Goal: Task Accomplishment & Management: Manage account settings

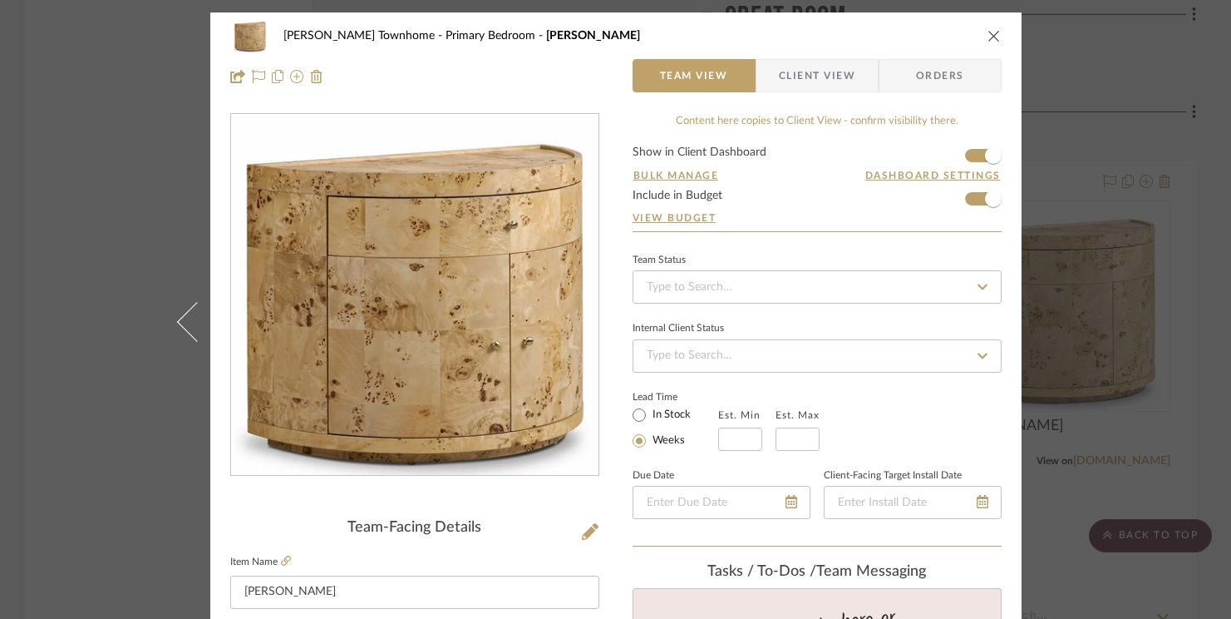
click at [990, 32] on icon "close" at bounding box center [994, 35] width 13 height 13
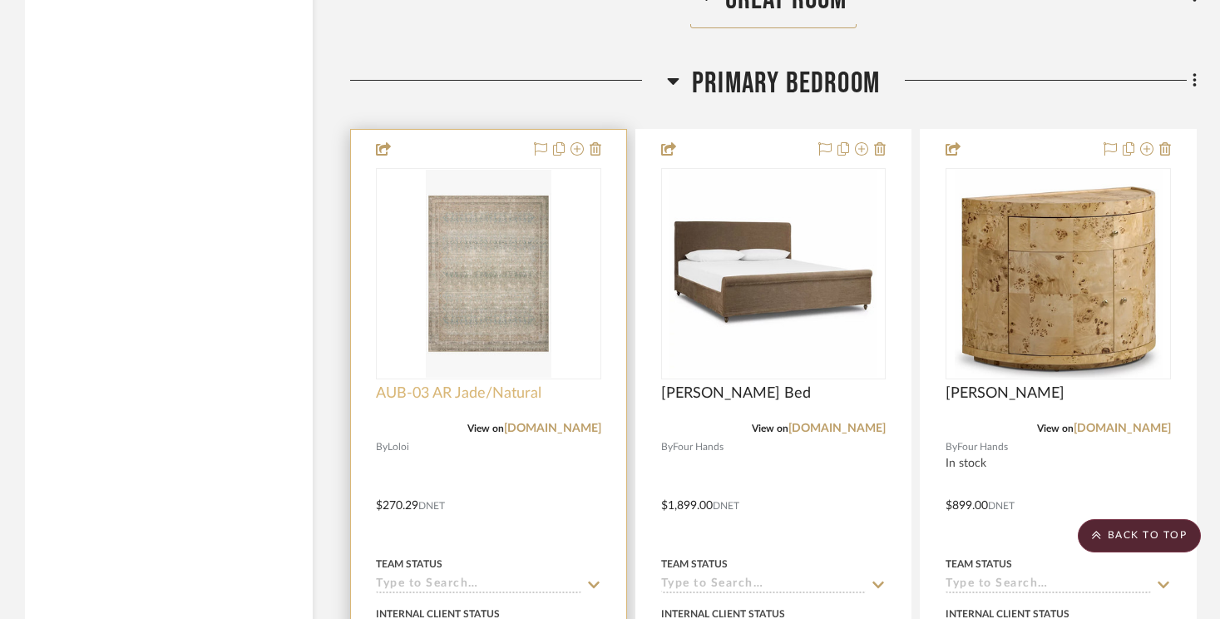
scroll to position [4274, 0]
click at [514, 383] on span "AUB-03 AR Jade/Natural" at bounding box center [458, 392] width 165 height 18
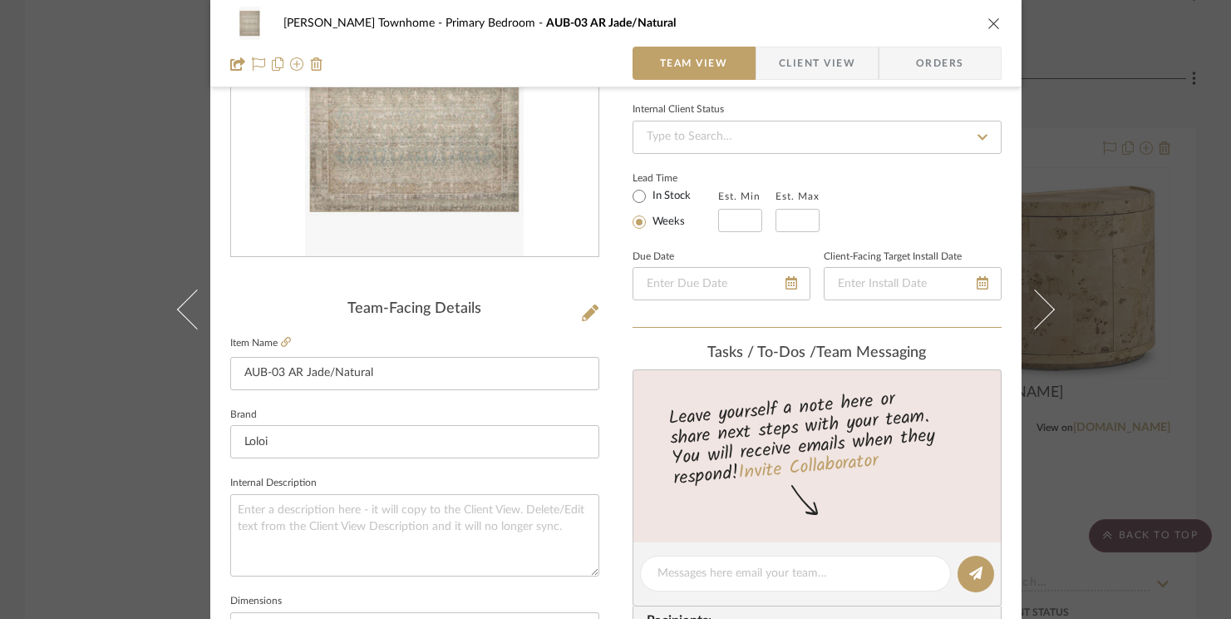
scroll to position [0, 0]
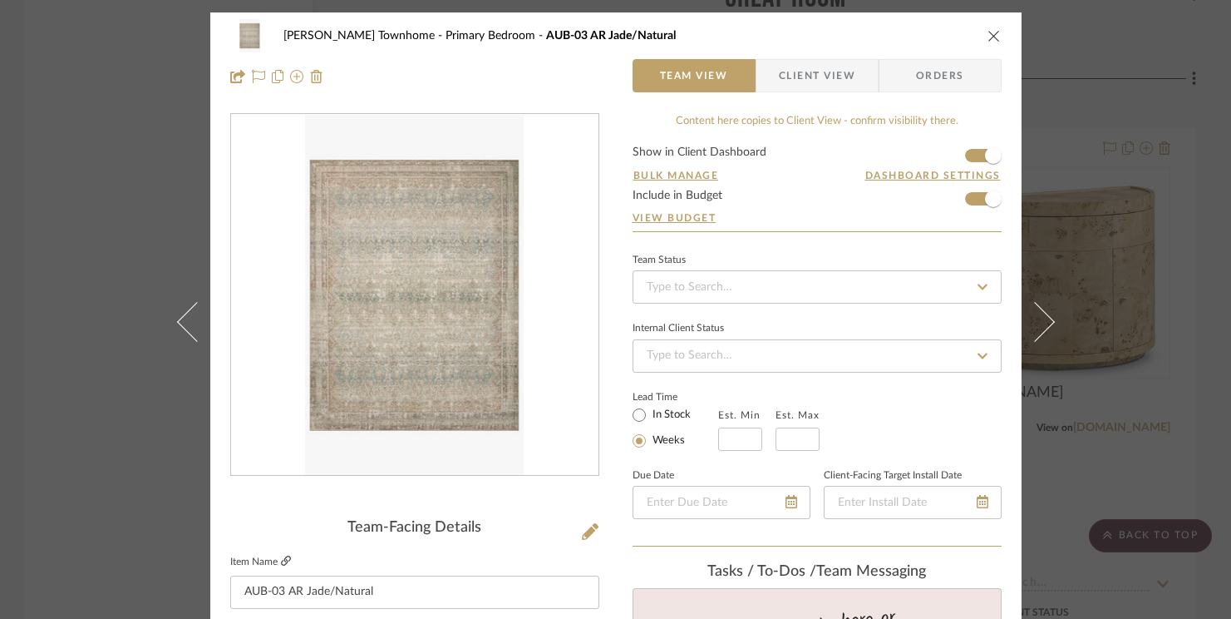
click at [281, 562] on icon at bounding box center [286, 560] width 10 height 10
click at [1005, 33] on div "[PERSON_NAME] Townhome Primary Bedroom AUB-03 AR Jade/Natural Team View Client …" at bounding box center [616, 55] width 812 height 87
drag, startPoint x: 994, startPoint y: 34, endPoint x: 985, endPoint y: 37, distance: 9.0
click at [993, 34] on icon "close" at bounding box center [994, 35] width 13 height 13
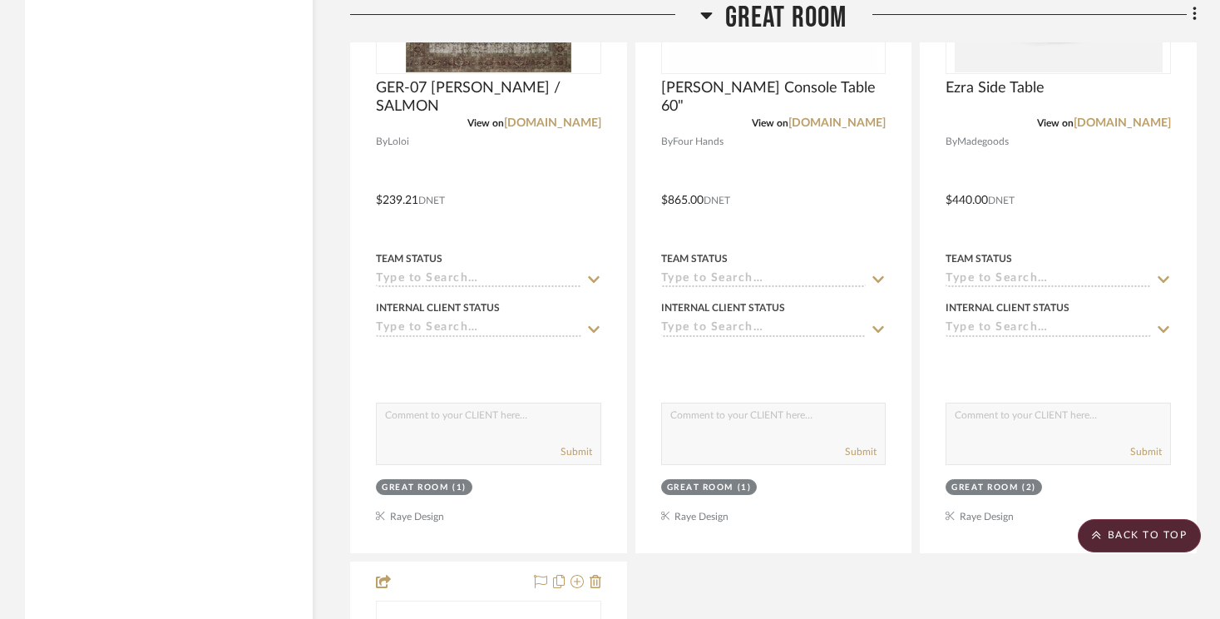
scroll to position [2717, 0]
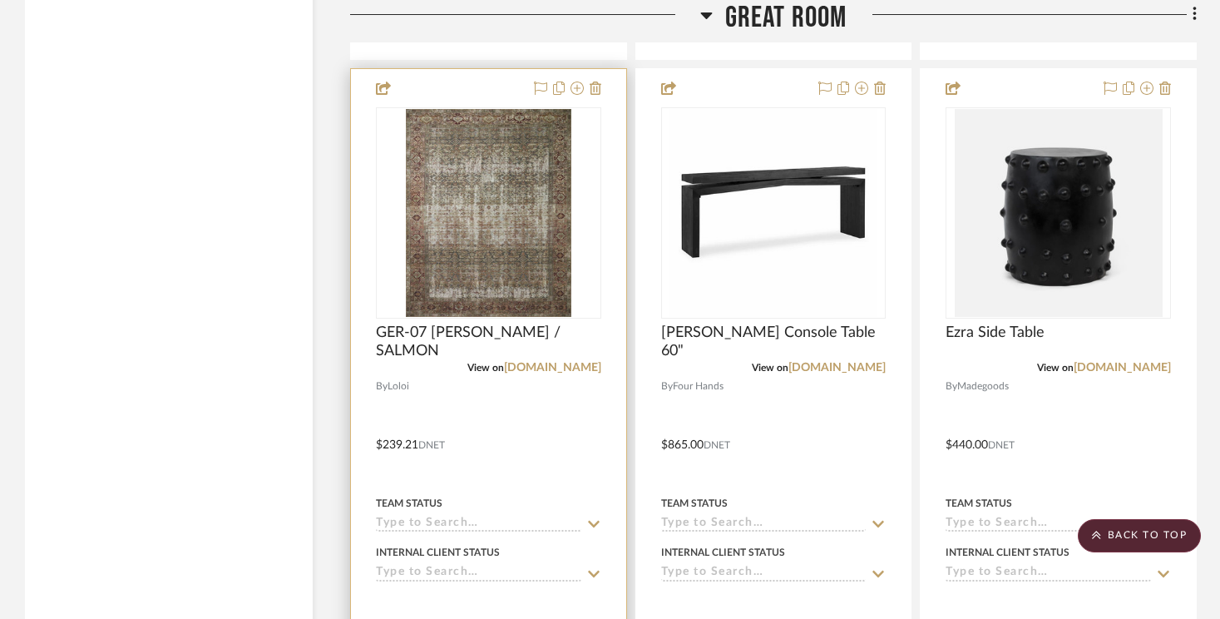
click at [523, 323] on div "GER-07 [PERSON_NAME] / SALMON" at bounding box center [488, 341] width 225 height 37
click at [521, 323] on span "GER-07 [PERSON_NAME] / SALMON" at bounding box center [488, 341] width 225 height 37
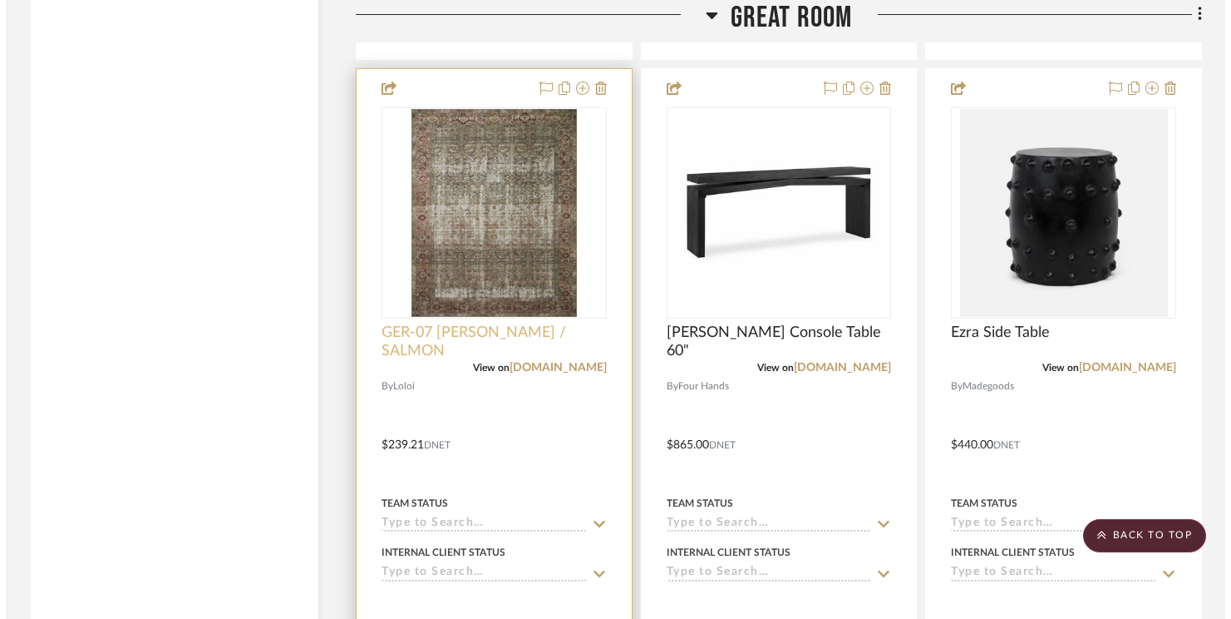
scroll to position [0, 0]
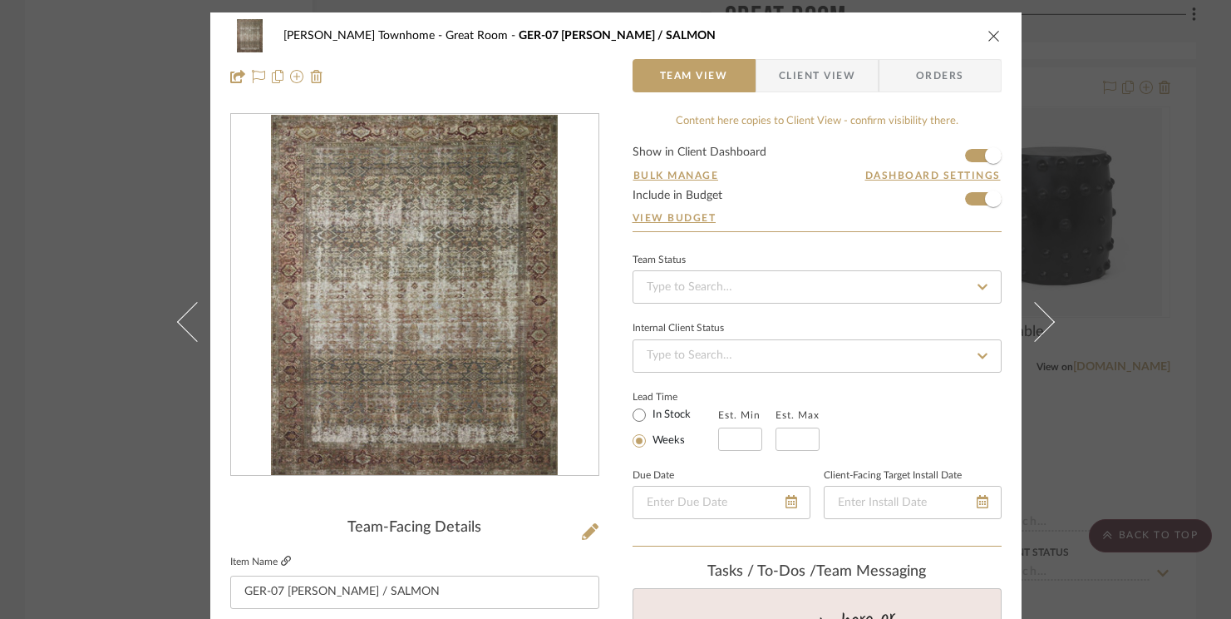
click at [281, 567] on link at bounding box center [286, 562] width 10 height 14
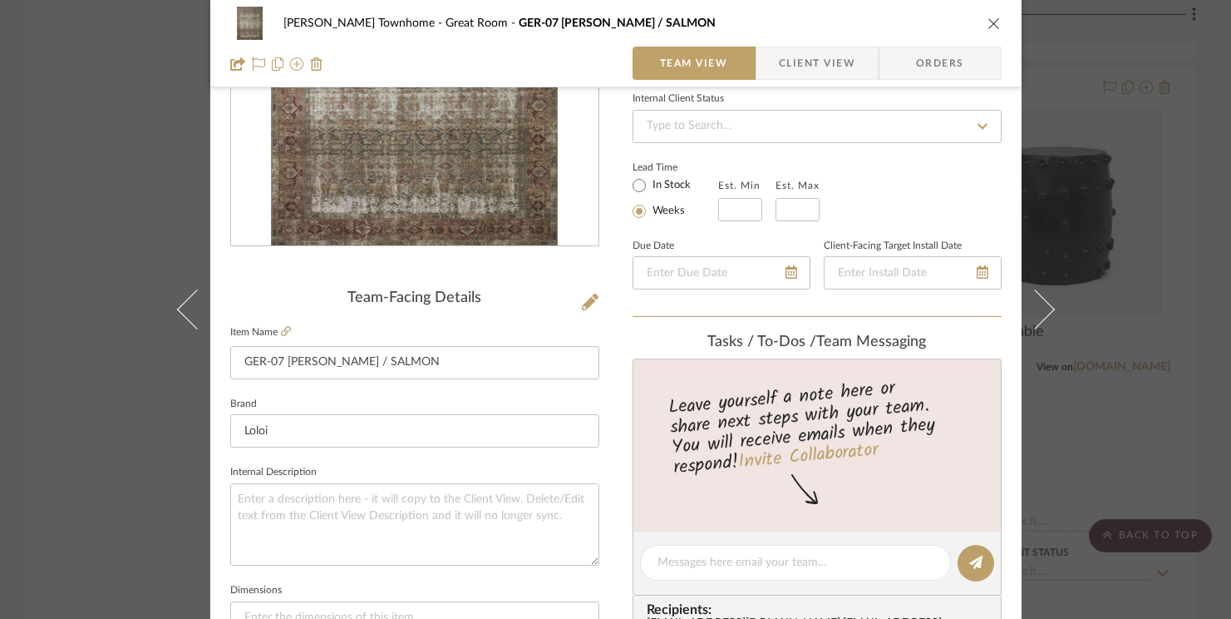
scroll to position [90, 0]
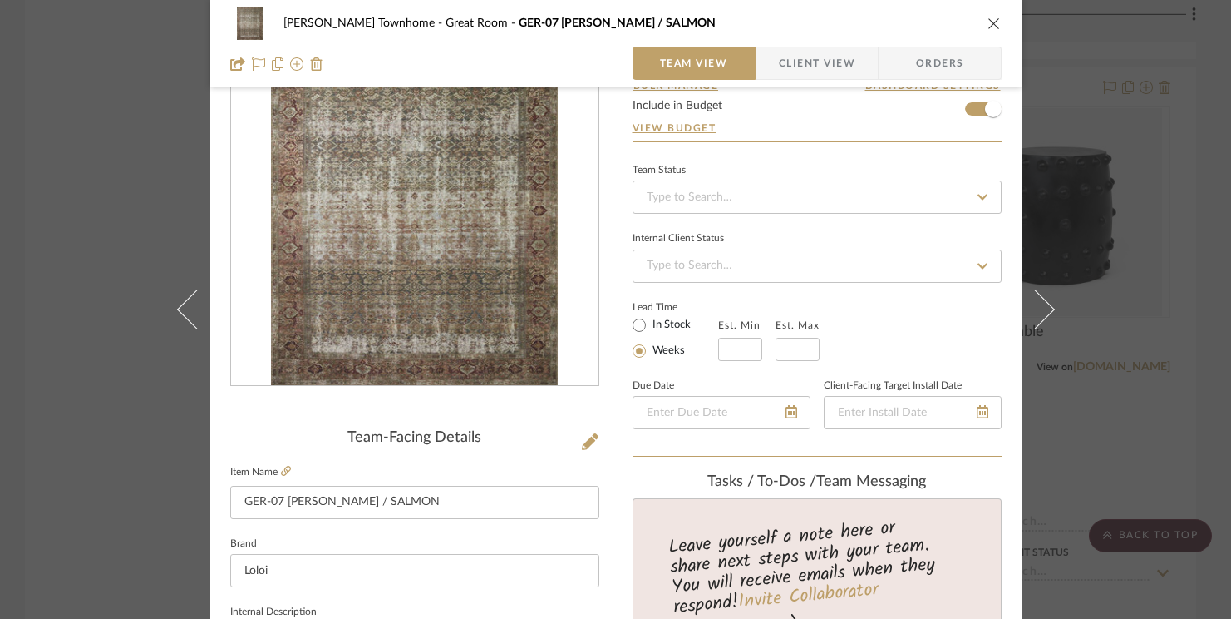
click at [980, 20] on div "[PERSON_NAME] Townhome Great Room GER-07 [PERSON_NAME] / SALMON" at bounding box center [616, 23] width 772 height 33
click at [988, 22] on icon "close" at bounding box center [994, 23] width 13 height 13
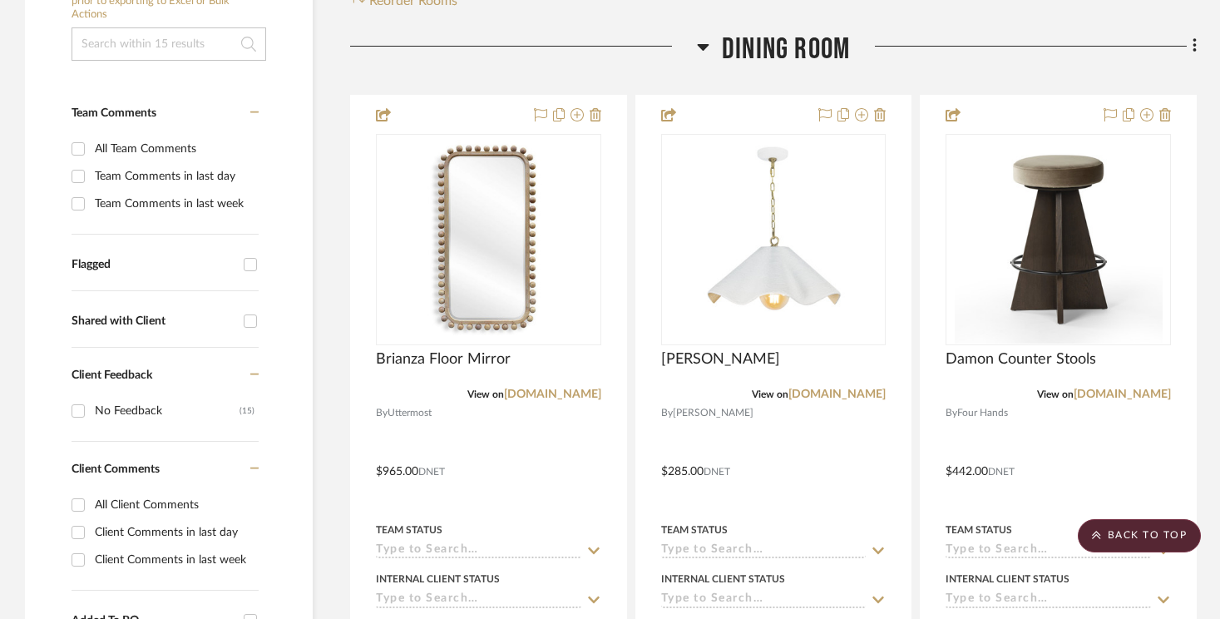
scroll to position [400, 0]
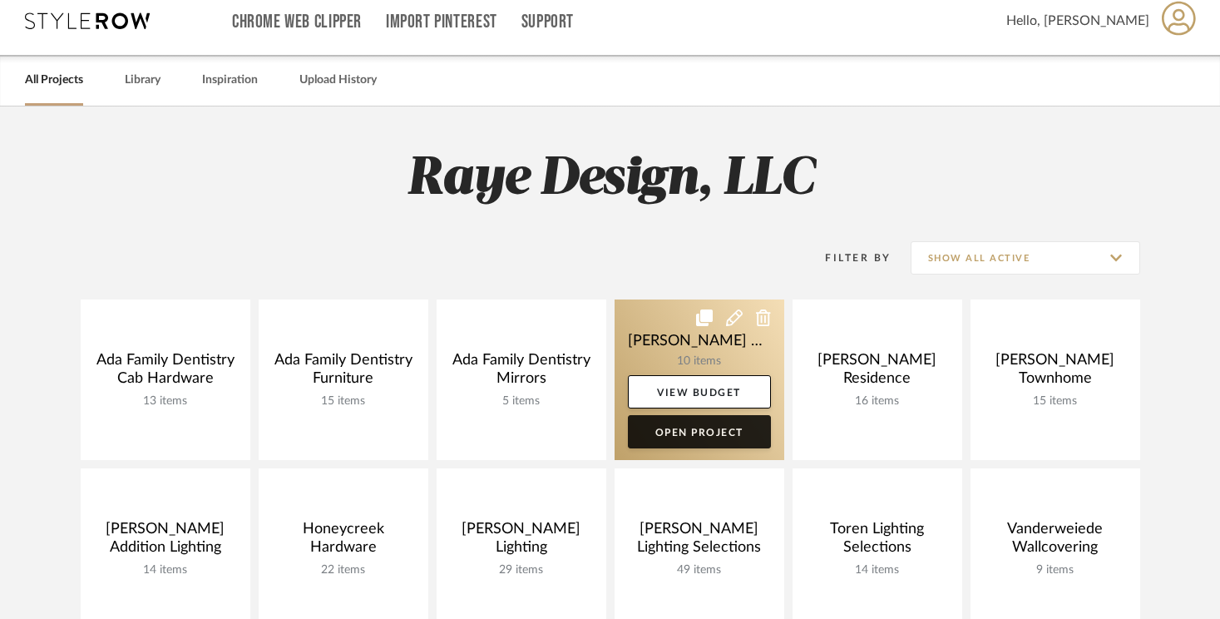
scroll to position [38, 0]
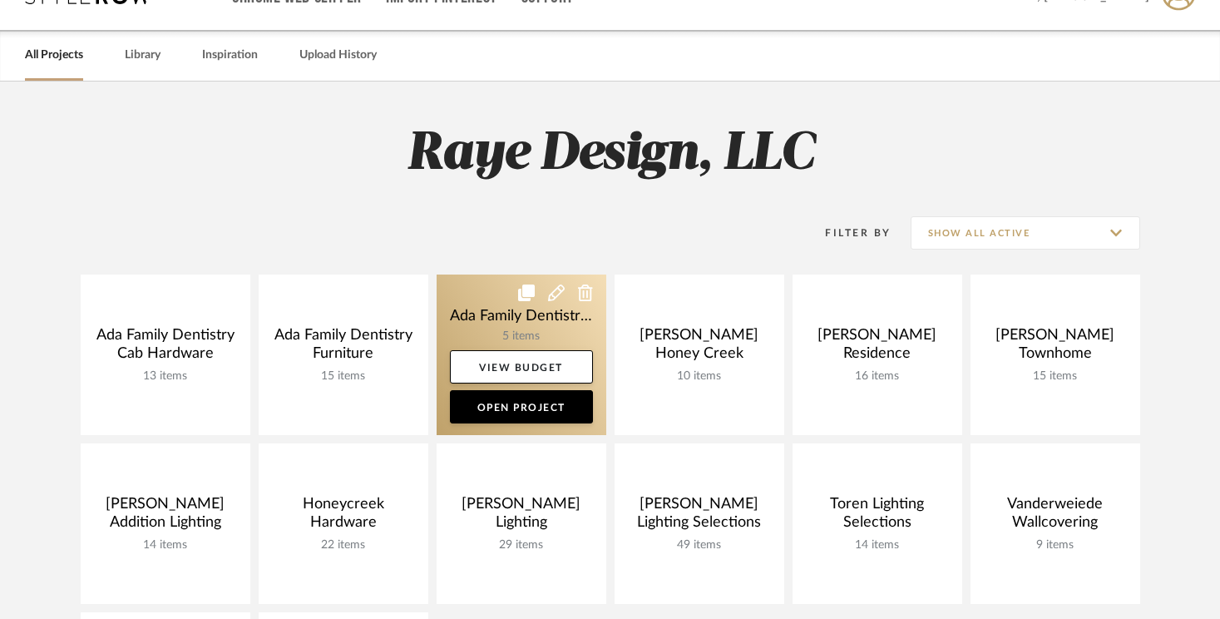
click at [471, 311] on link at bounding box center [522, 354] width 170 height 160
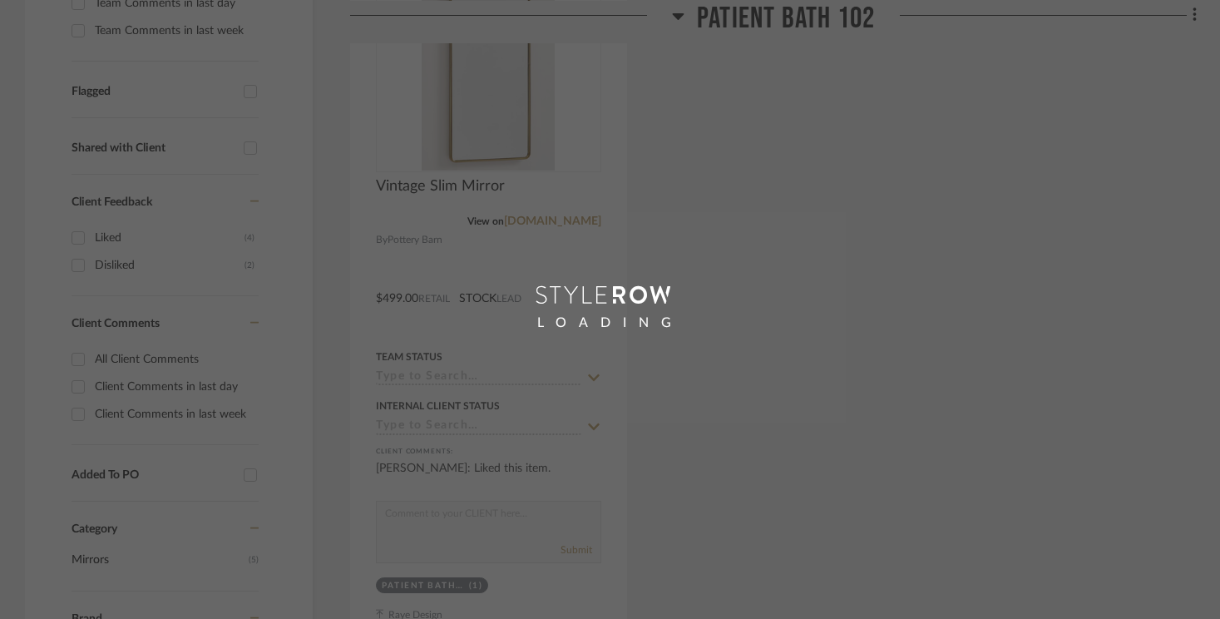
scroll to position [701, 0]
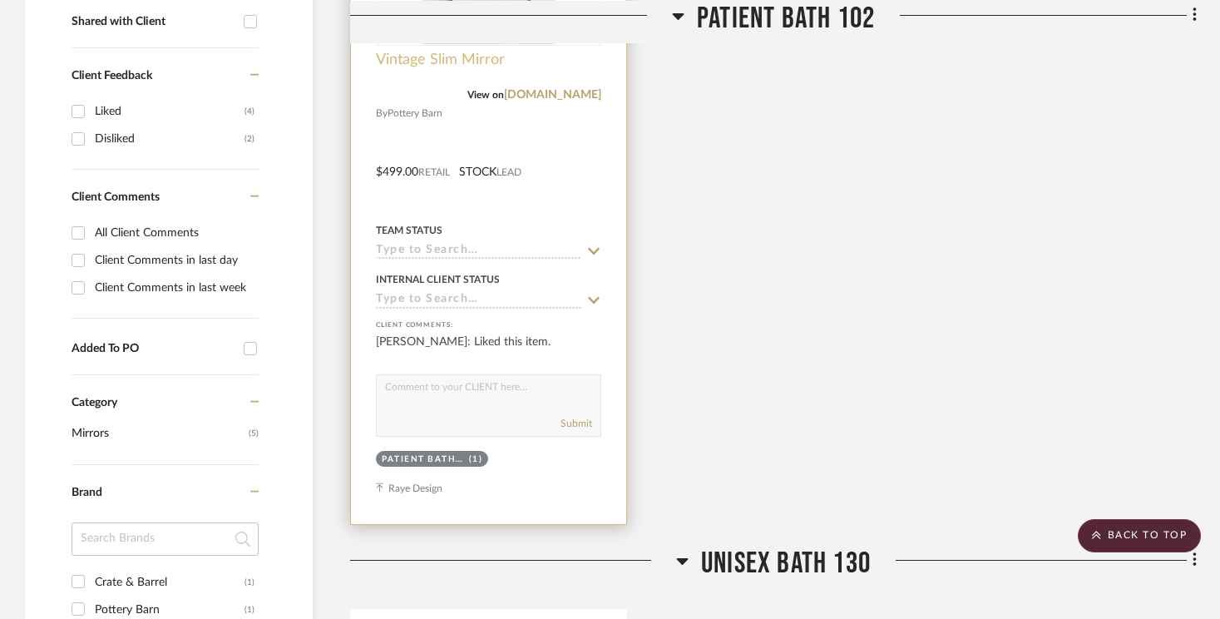
click at [447, 67] on span "Vintage Slim Mirror" at bounding box center [440, 60] width 129 height 18
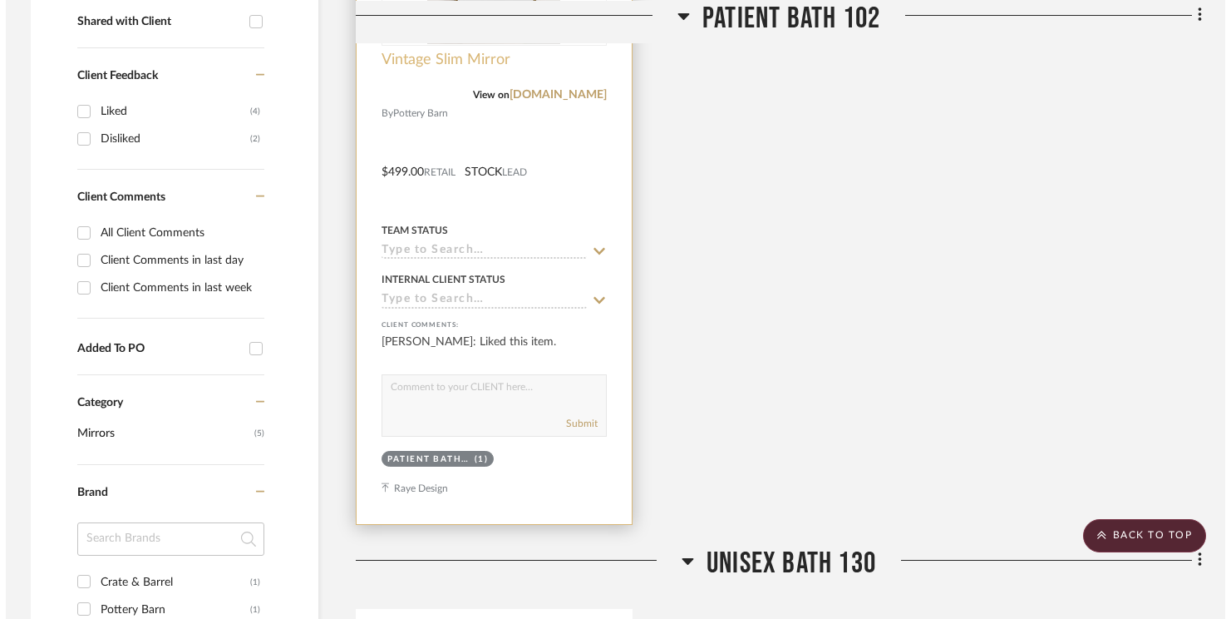
scroll to position [0, 0]
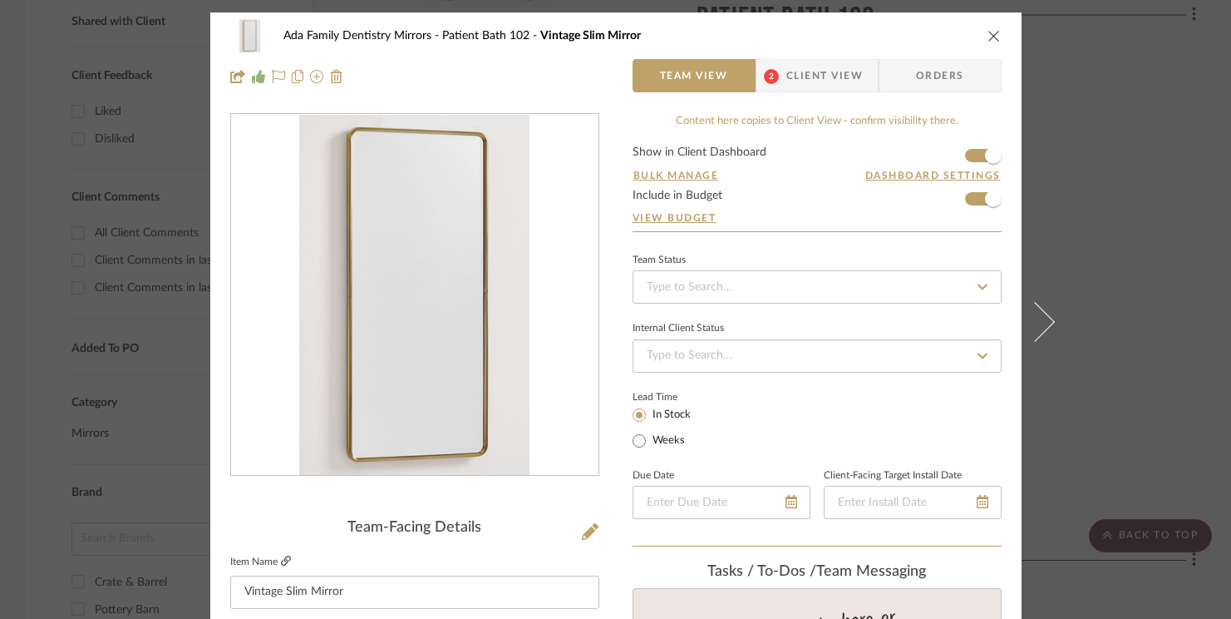
click at [281, 556] on icon at bounding box center [286, 560] width 10 height 10
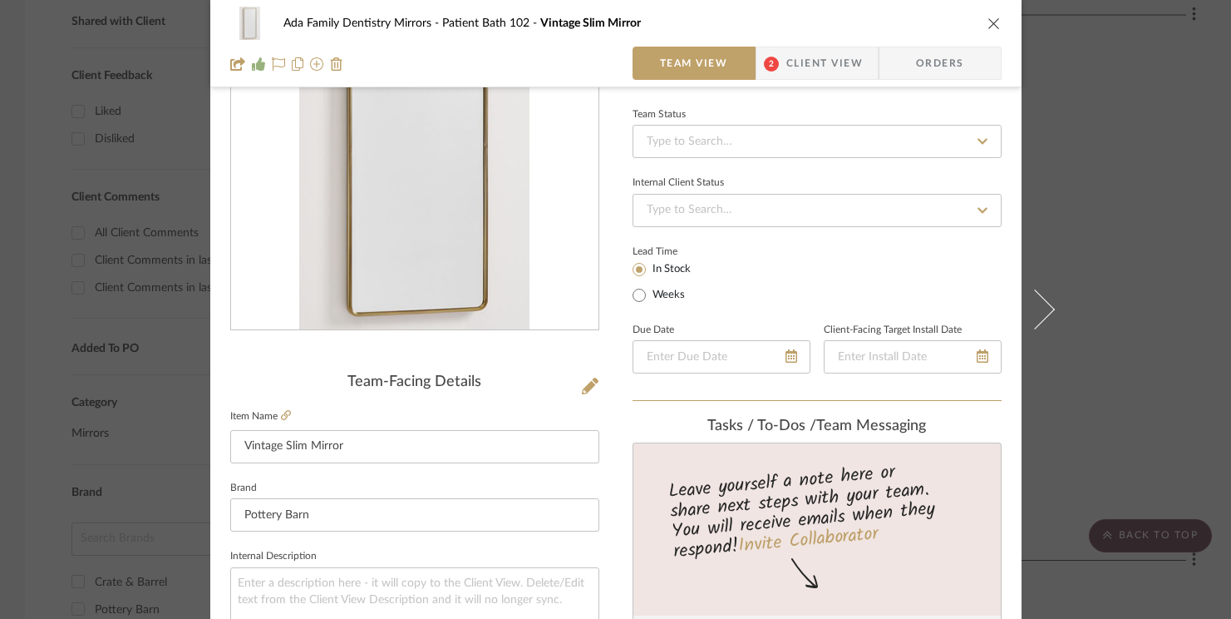
scroll to position [95, 0]
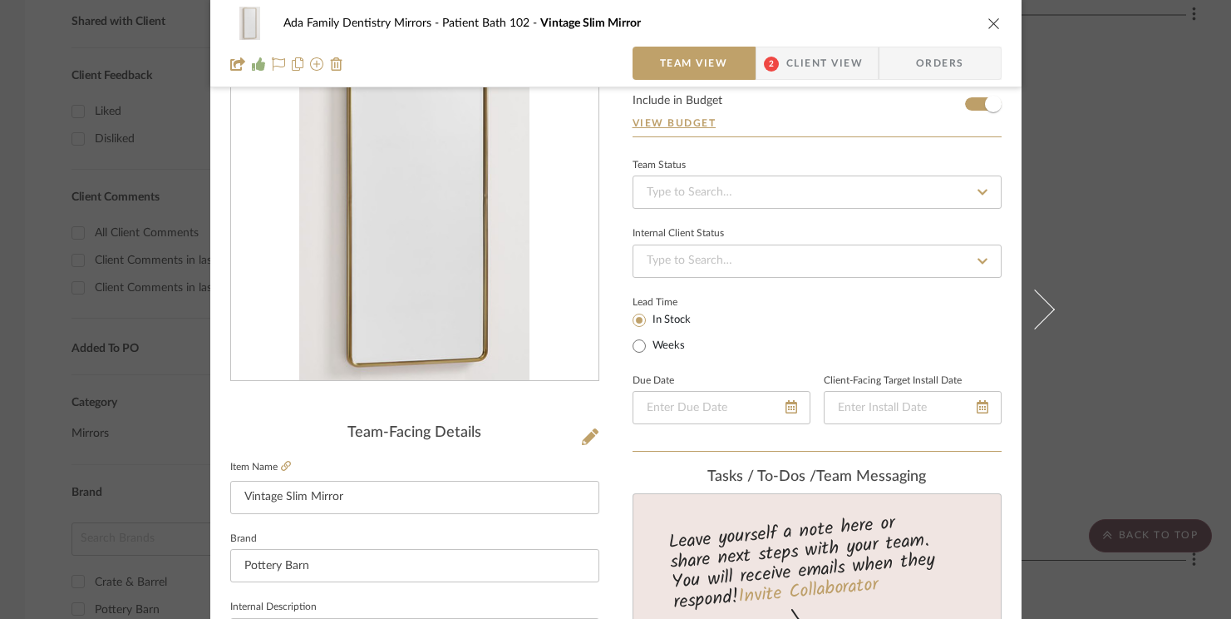
drag, startPoint x: 988, startPoint y: 41, endPoint x: 990, endPoint y: 30, distance: 11.1
click at [988, 41] on div "Ada Family Dentistry Mirrors Patient Bath 102 Vintage Slim Mirror Team View 2 C…" at bounding box center [616, 43] width 812 height 87
click at [993, 26] on icon "close" at bounding box center [994, 23] width 13 height 13
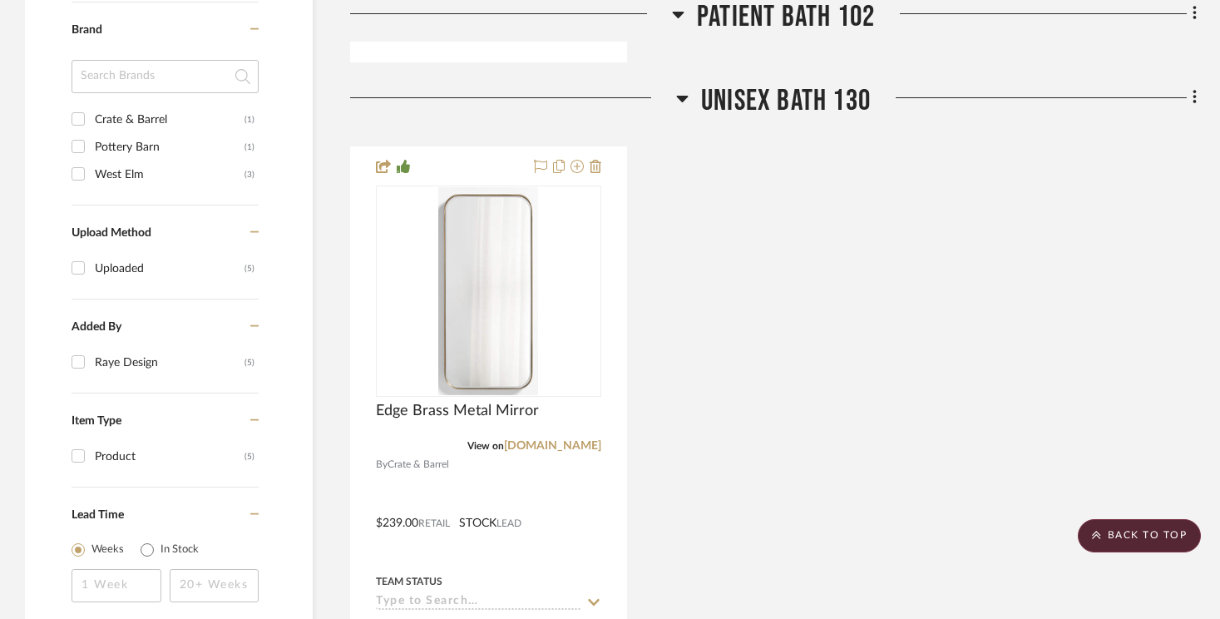
scroll to position [1211, 0]
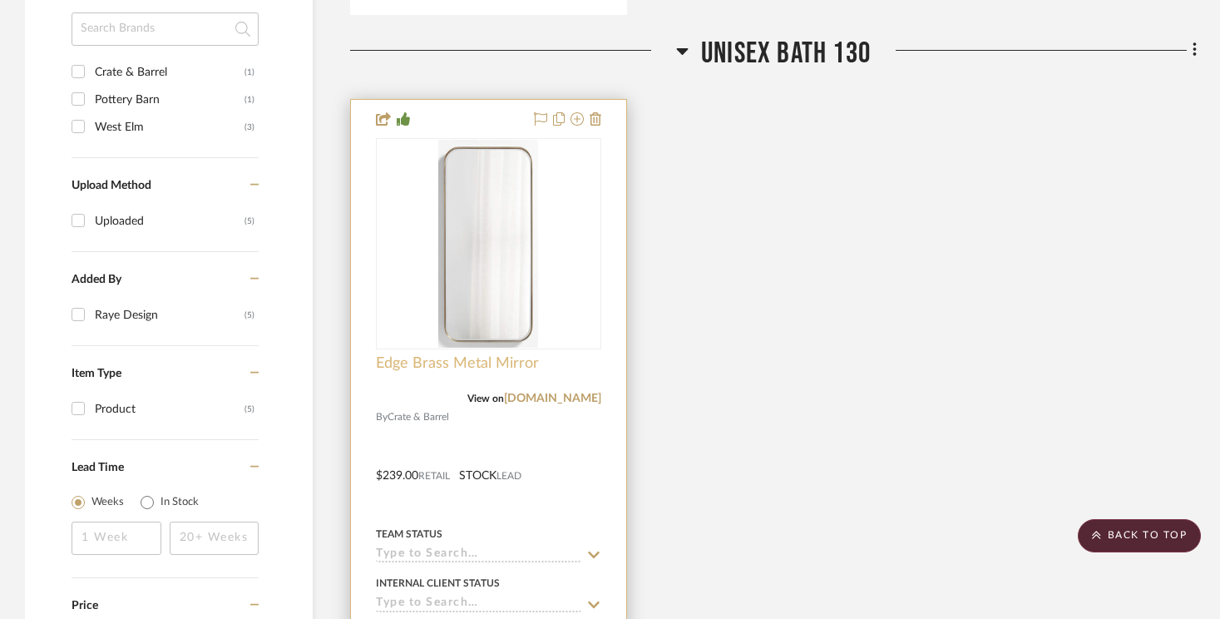
click at [486, 367] on span "Edge Brass Metal Mirror" at bounding box center [457, 363] width 163 height 18
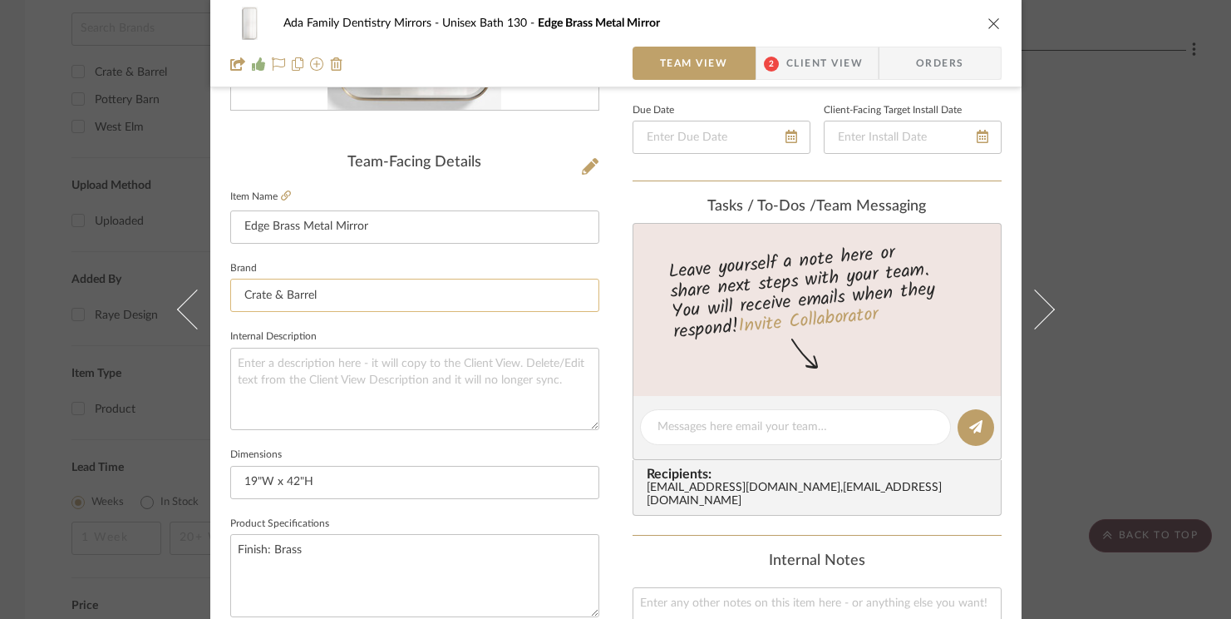
scroll to position [362, 0]
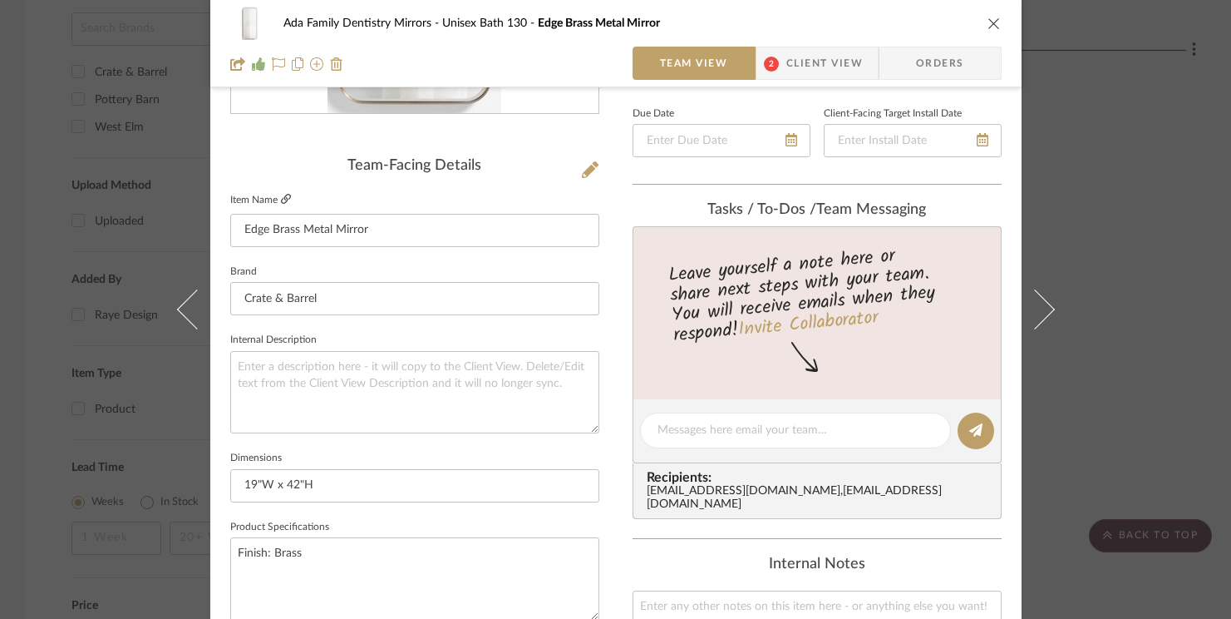
click at [281, 193] on link at bounding box center [286, 200] width 10 height 14
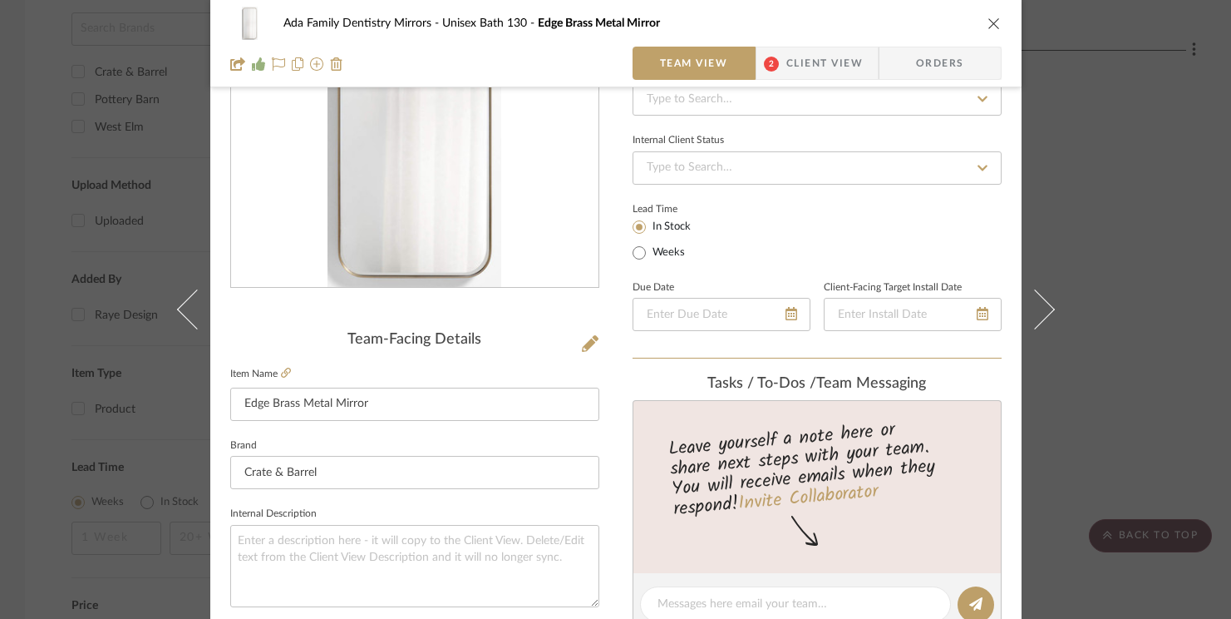
click at [1113, 132] on div "Ada Family Dentistry Mirrors Unisex Bath 130 Edge Brass Metal Mirror Team View …" at bounding box center [615, 309] width 1231 height 619
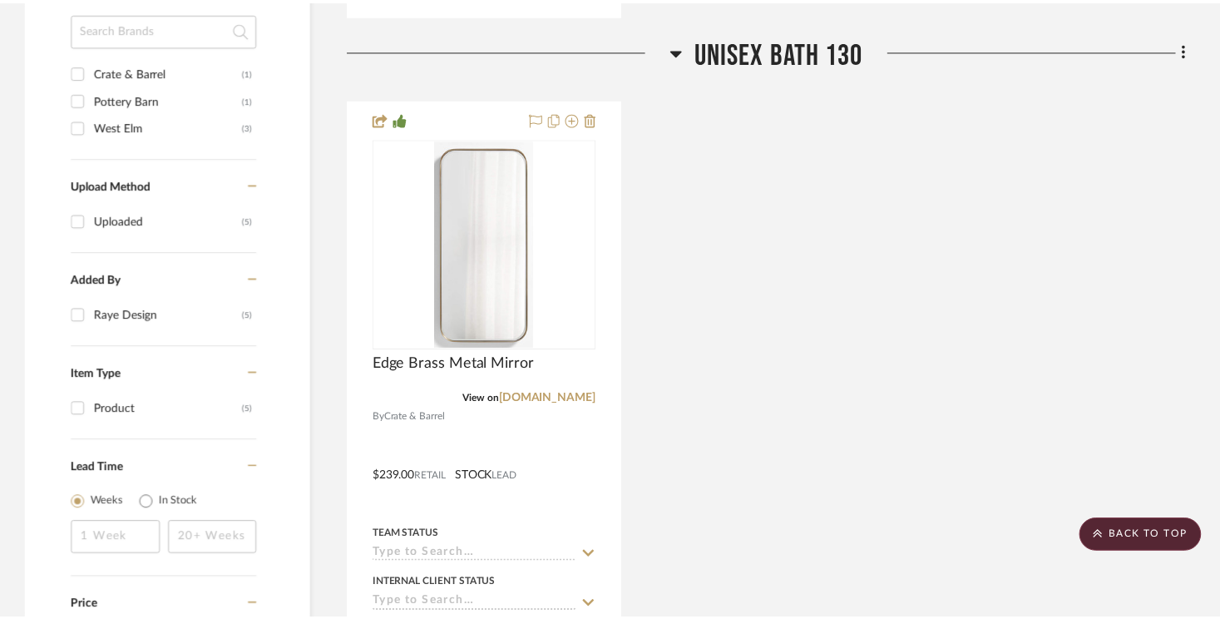
scroll to position [1211, 0]
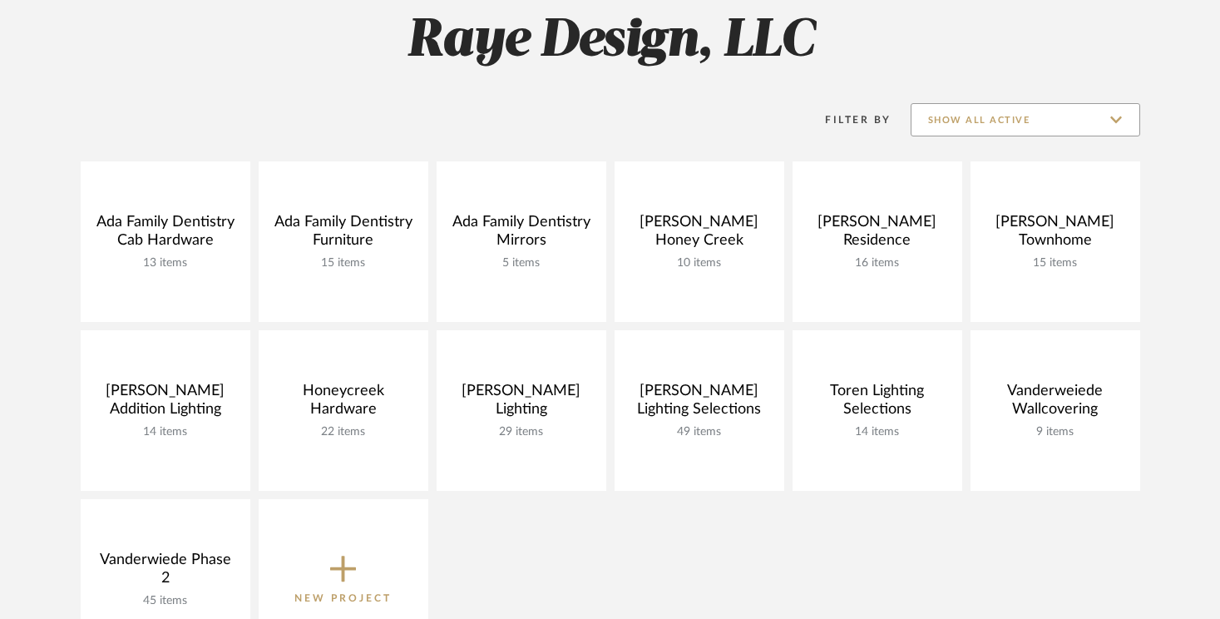
scroll to position [238, 0]
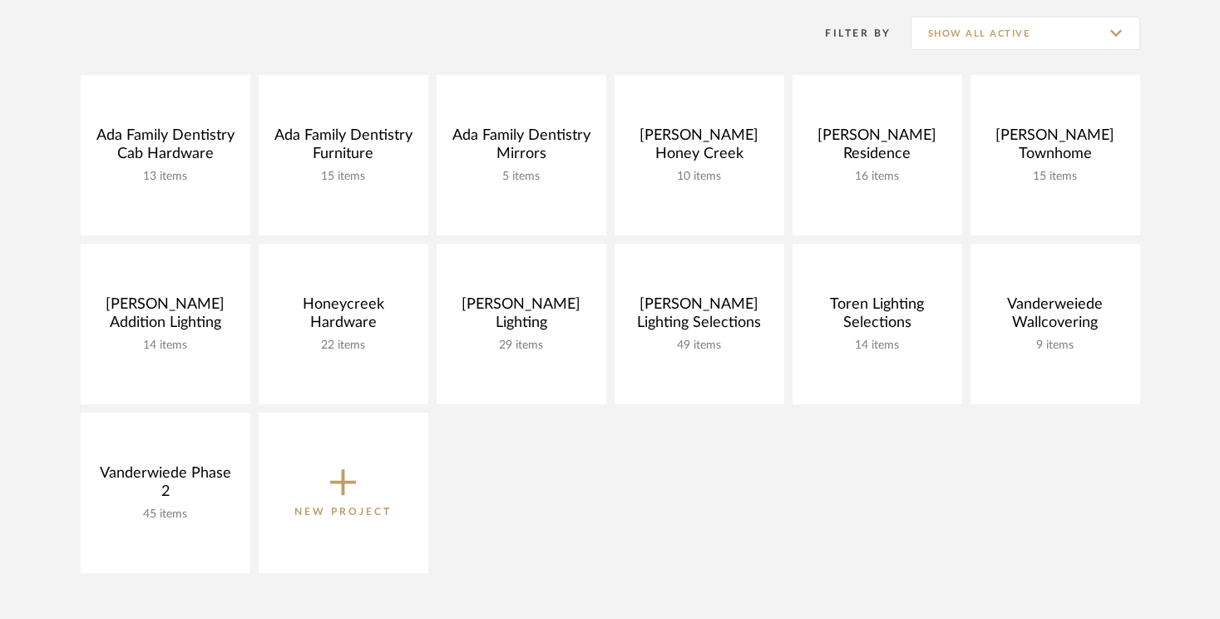
click at [328, 487] on span "New Project" at bounding box center [342, 492] width 97 height 55
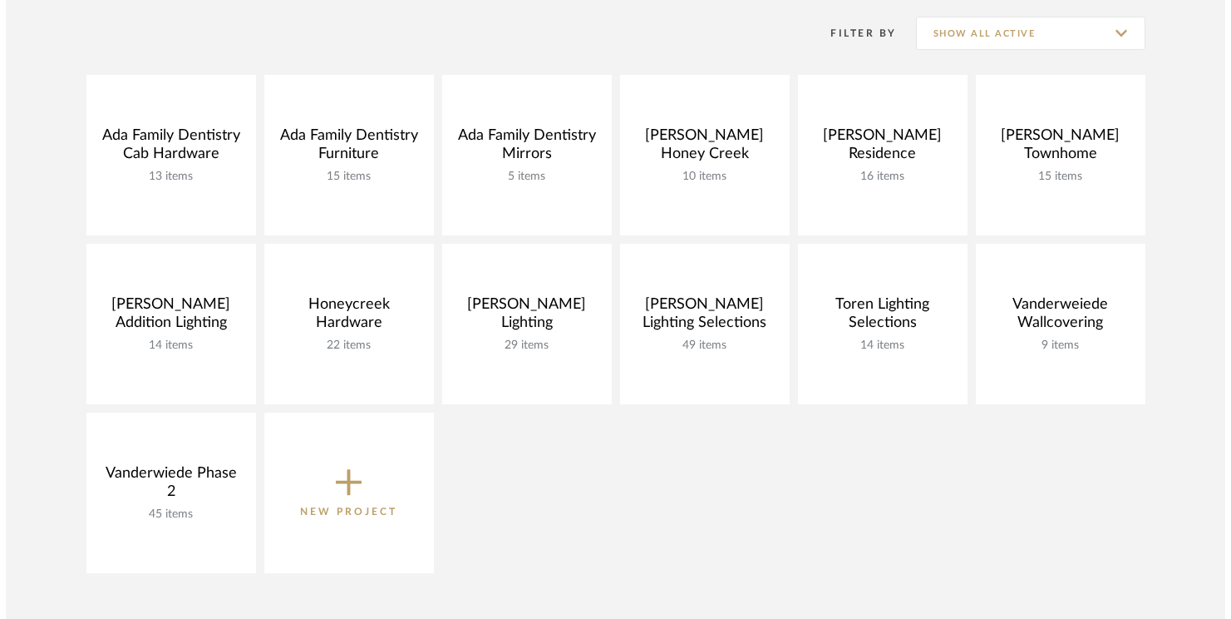
scroll to position [0, 0]
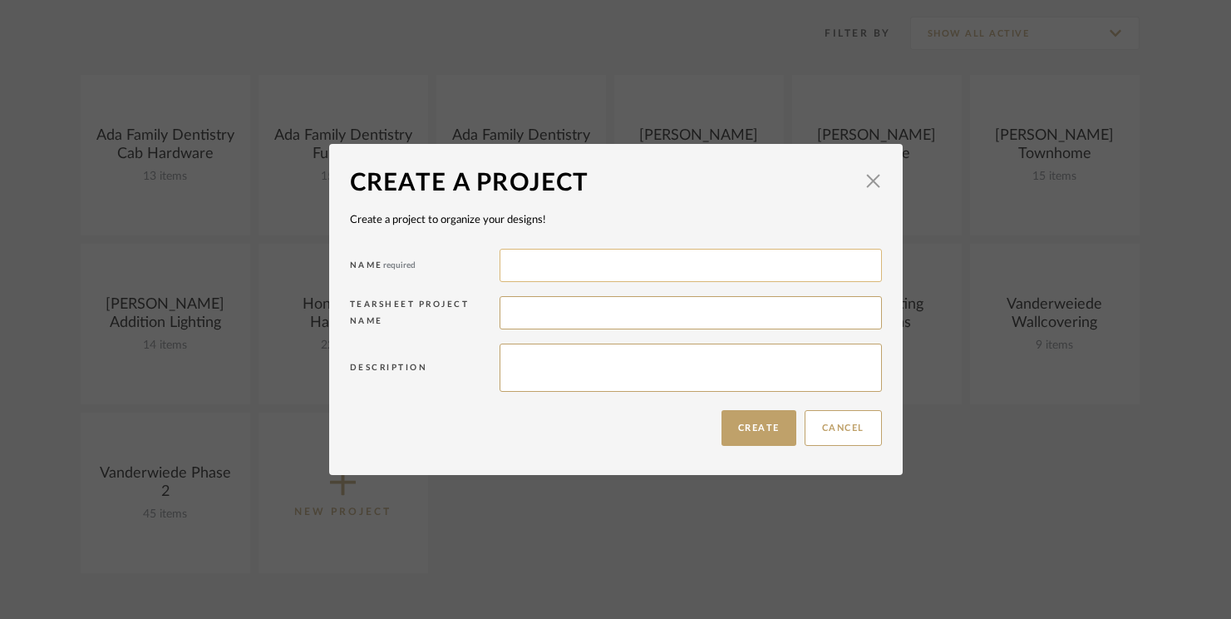
click at [644, 269] on input at bounding box center [691, 265] width 383 height 33
type input "Honeycreek Furniture"
click at [750, 431] on button "Create" at bounding box center [759, 428] width 75 height 36
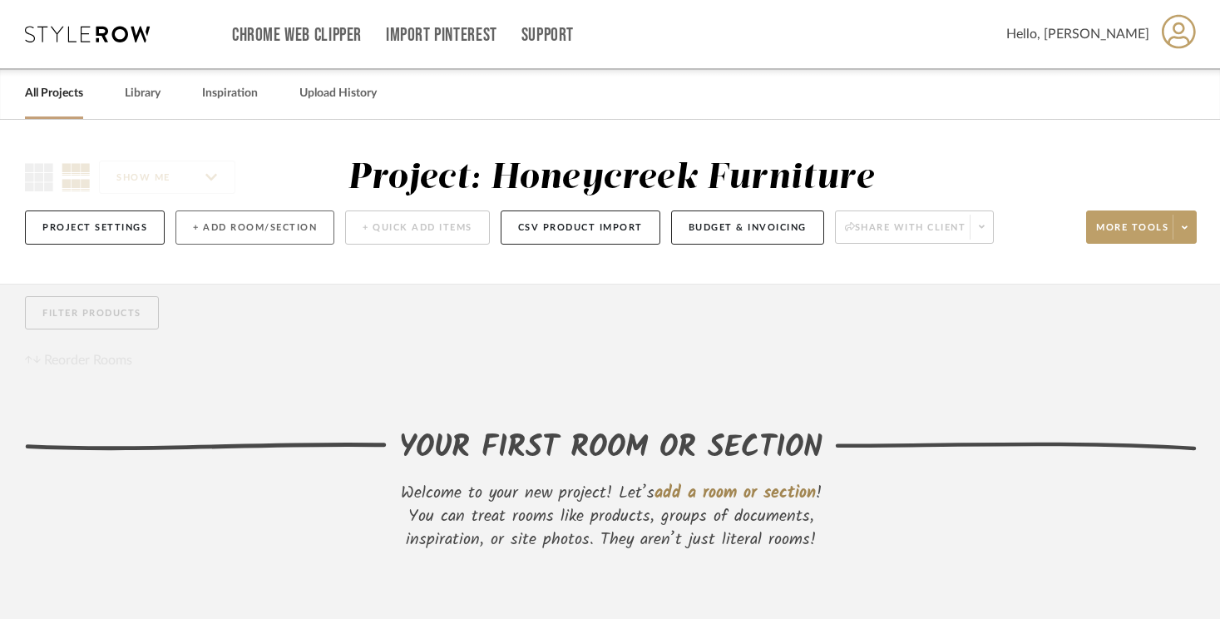
click at [242, 230] on button "+ Add Room/Section" at bounding box center [254, 227] width 159 height 34
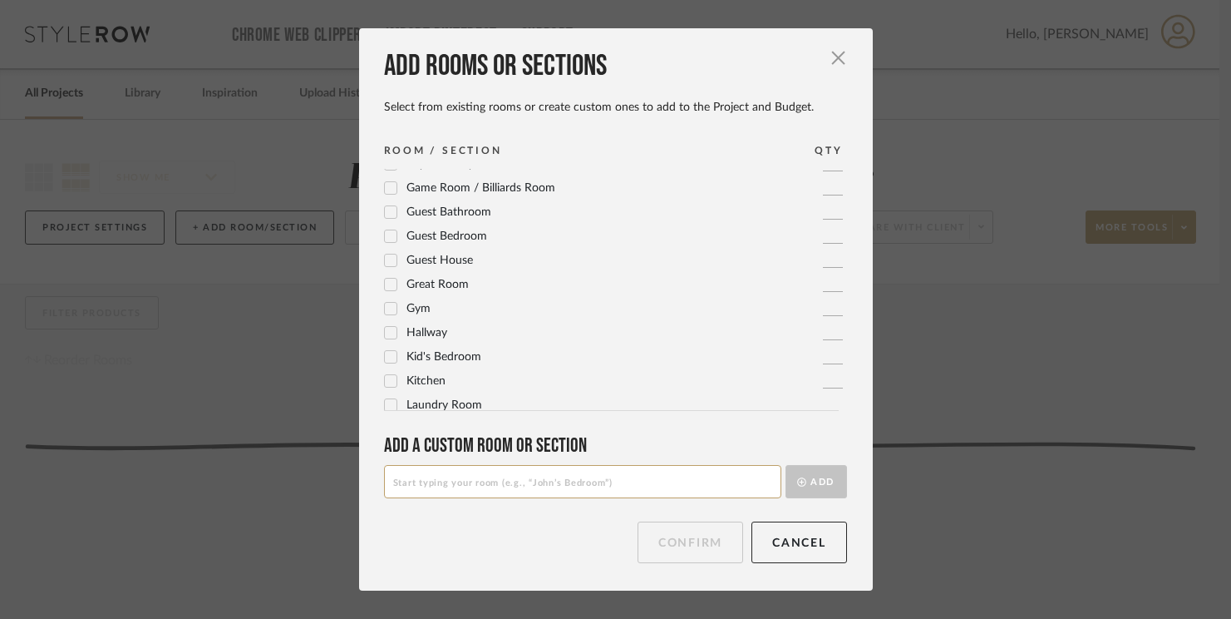
scroll to position [235, 0]
click at [385, 378] on icon at bounding box center [390, 377] width 11 height 8
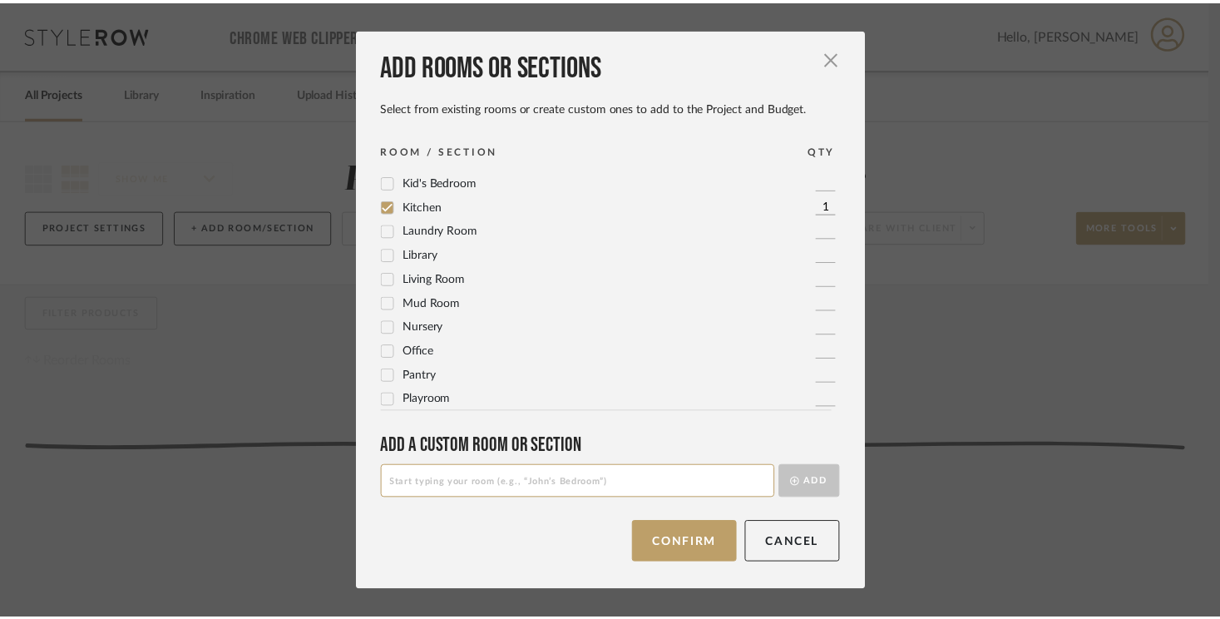
scroll to position [409, 0]
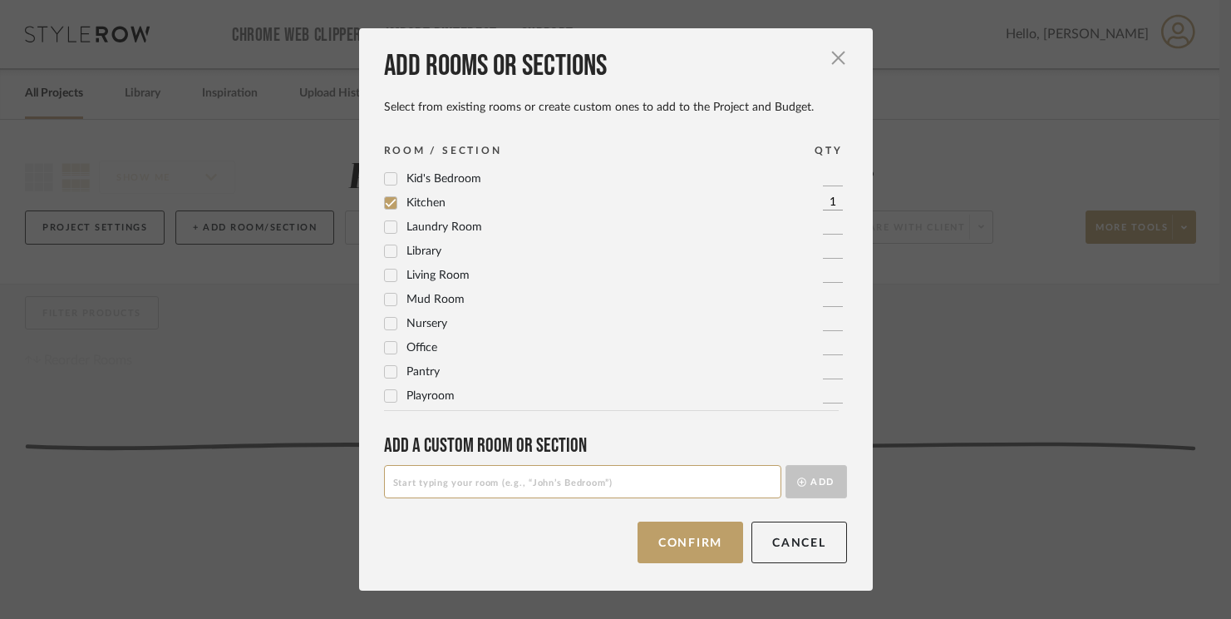
click at [385, 274] on icon at bounding box center [391, 275] width 12 height 12
drag, startPoint x: 383, startPoint y: 350, endPoint x: 422, endPoint y: 385, distance: 51.8
click at [385, 350] on icon at bounding box center [390, 348] width 11 height 8
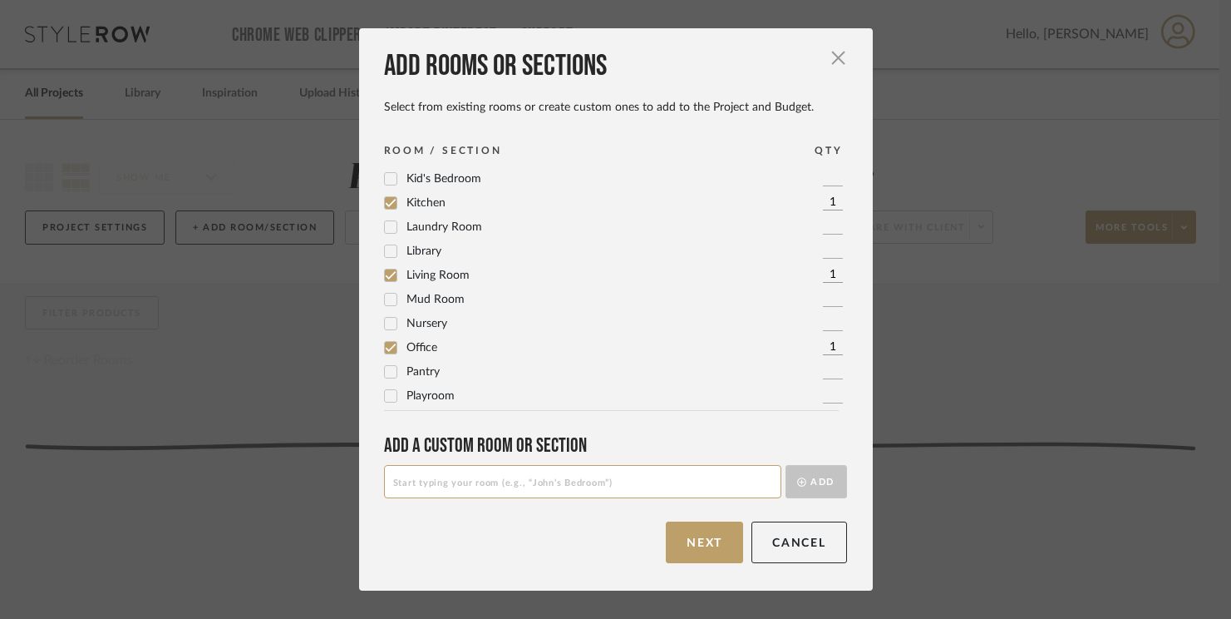
click at [696, 542] on button "Next" at bounding box center [704, 542] width 77 height 42
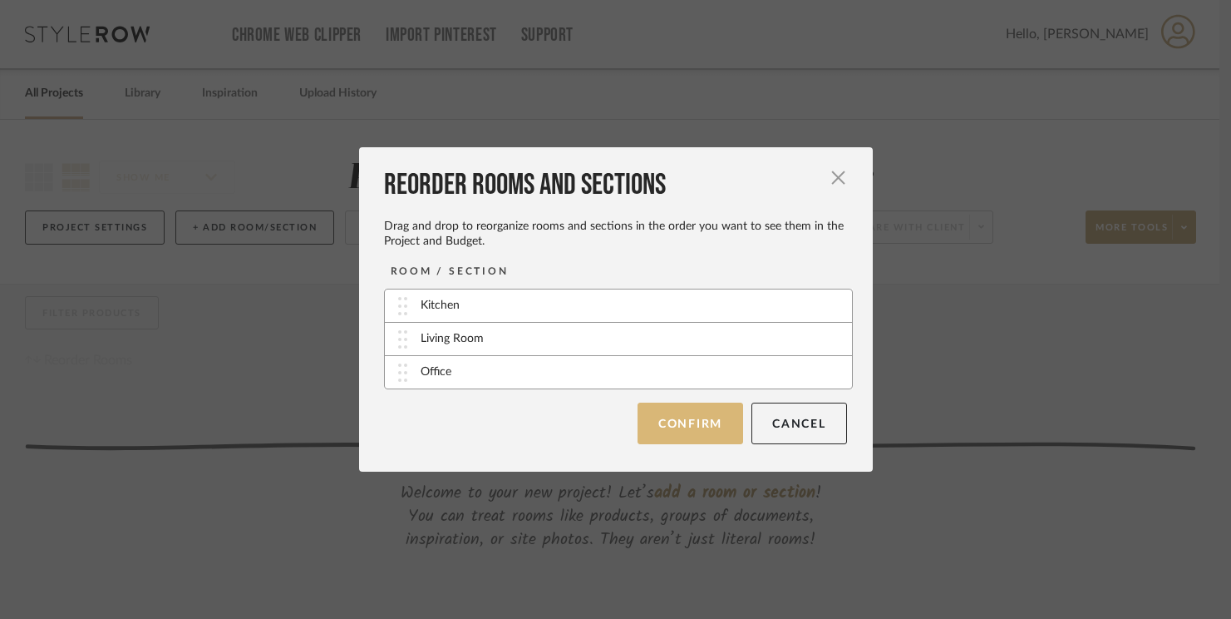
click at [696, 426] on button "Confirm" at bounding box center [691, 423] width 106 height 42
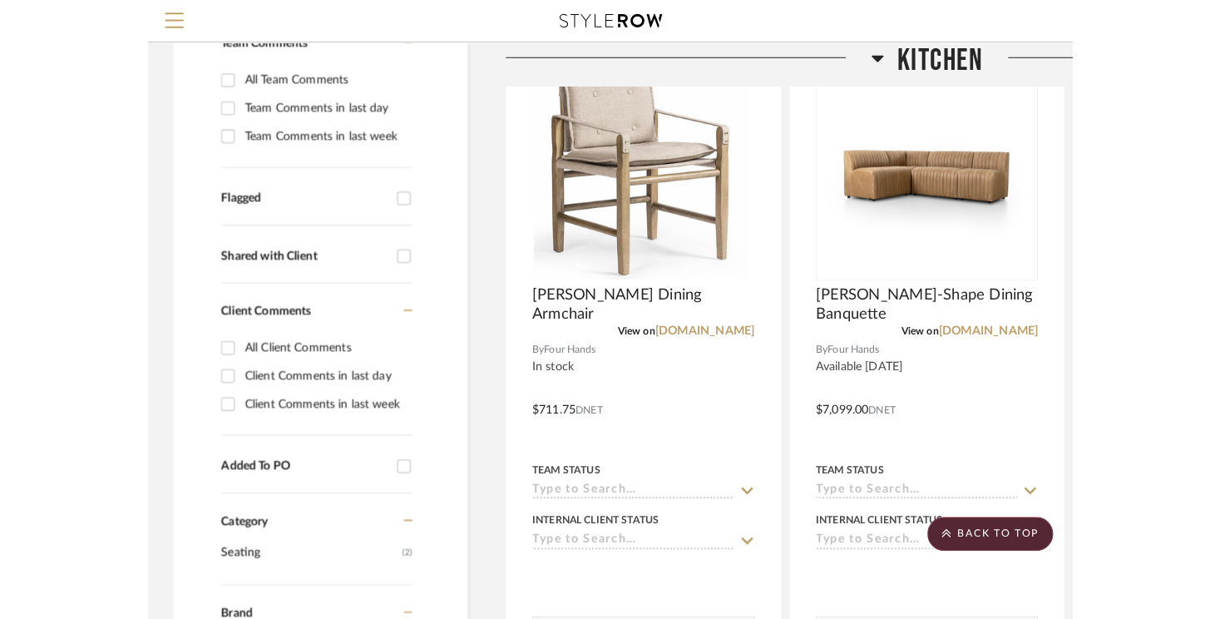
scroll to position [374, 0]
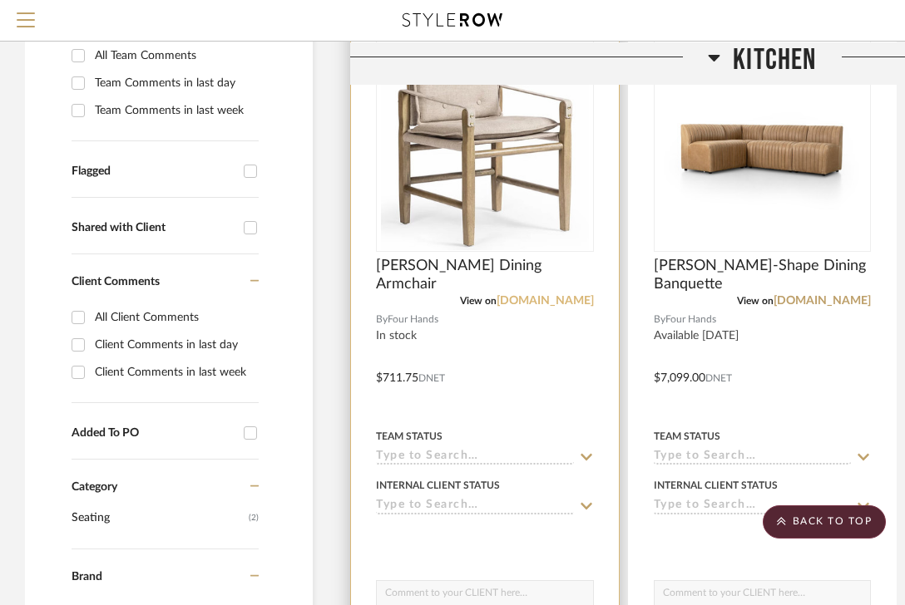
click at [538, 303] on link "[DOMAIN_NAME]" at bounding box center [544, 301] width 97 height 12
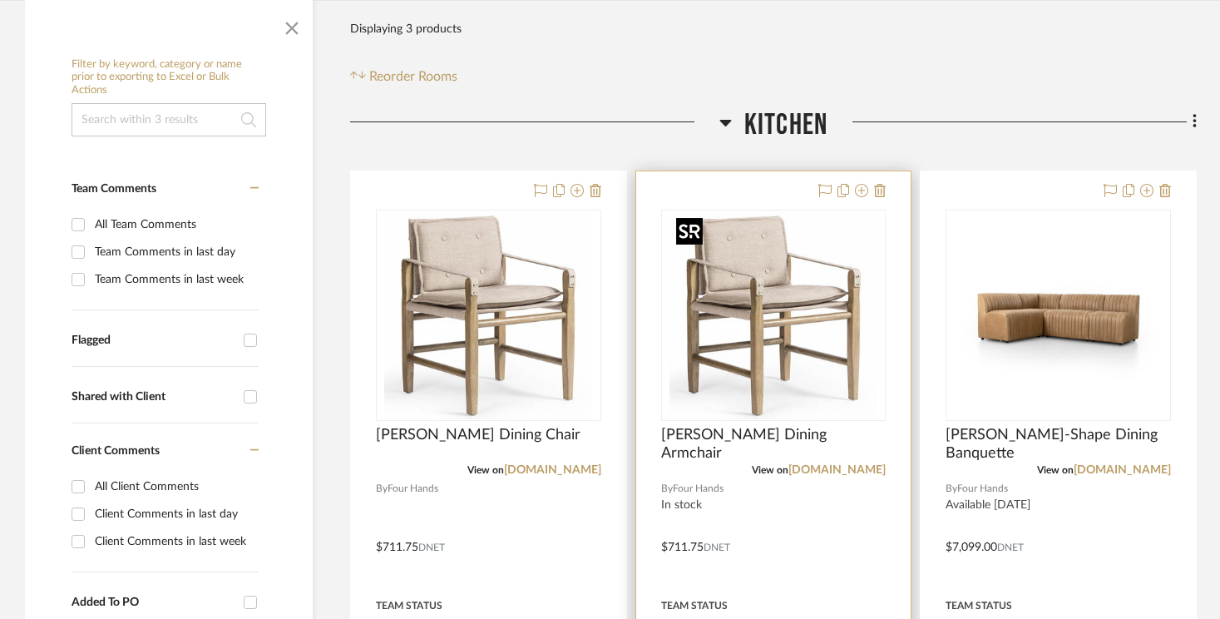
scroll to position [284, 0]
click at [882, 195] on icon at bounding box center [880, 189] width 12 height 13
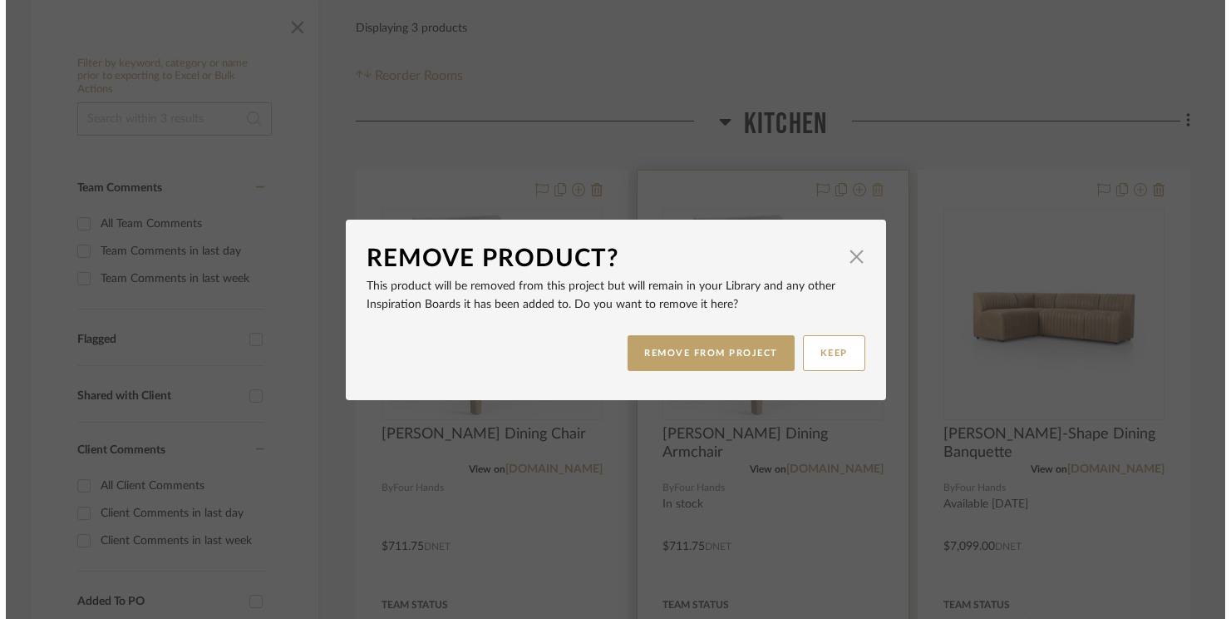
scroll to position [0, 0]
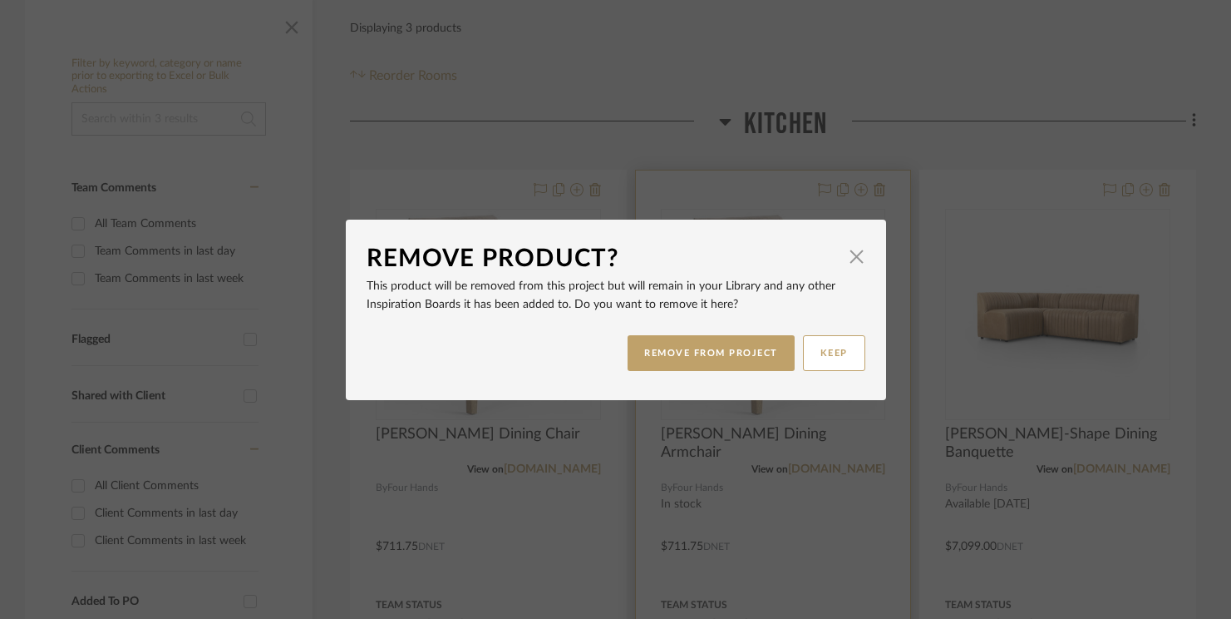
click at [733, 362] on button "REMOVE FROM PROJECT" at bounding box center [711, 353] width 167 height 36
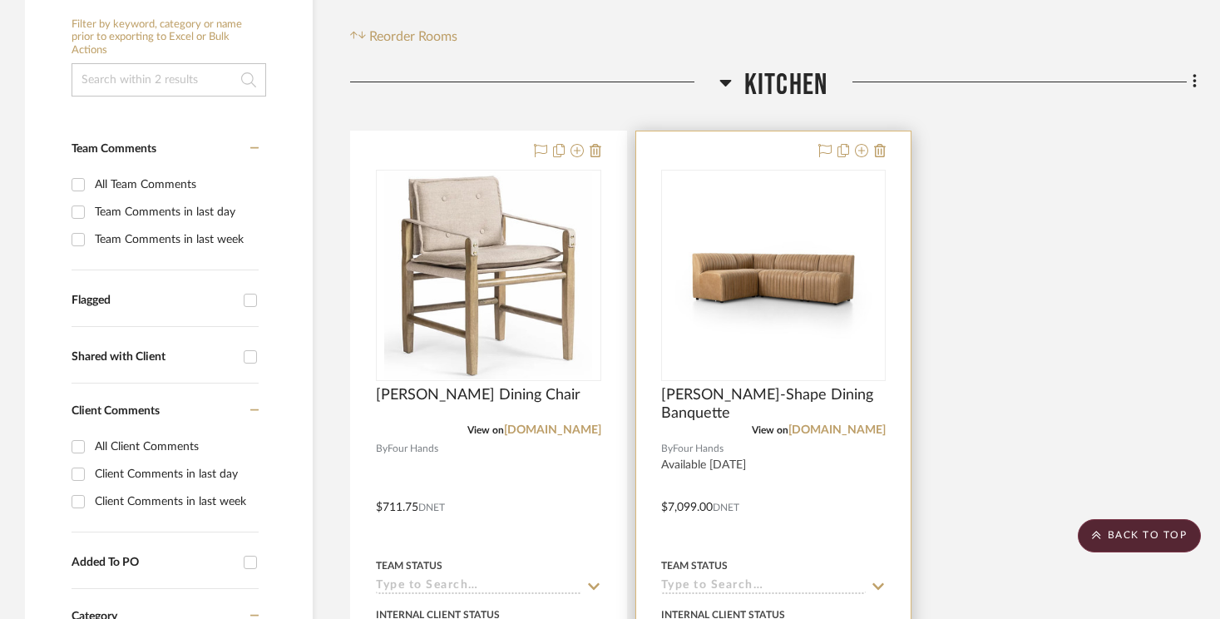
scroll to position [323, 0]
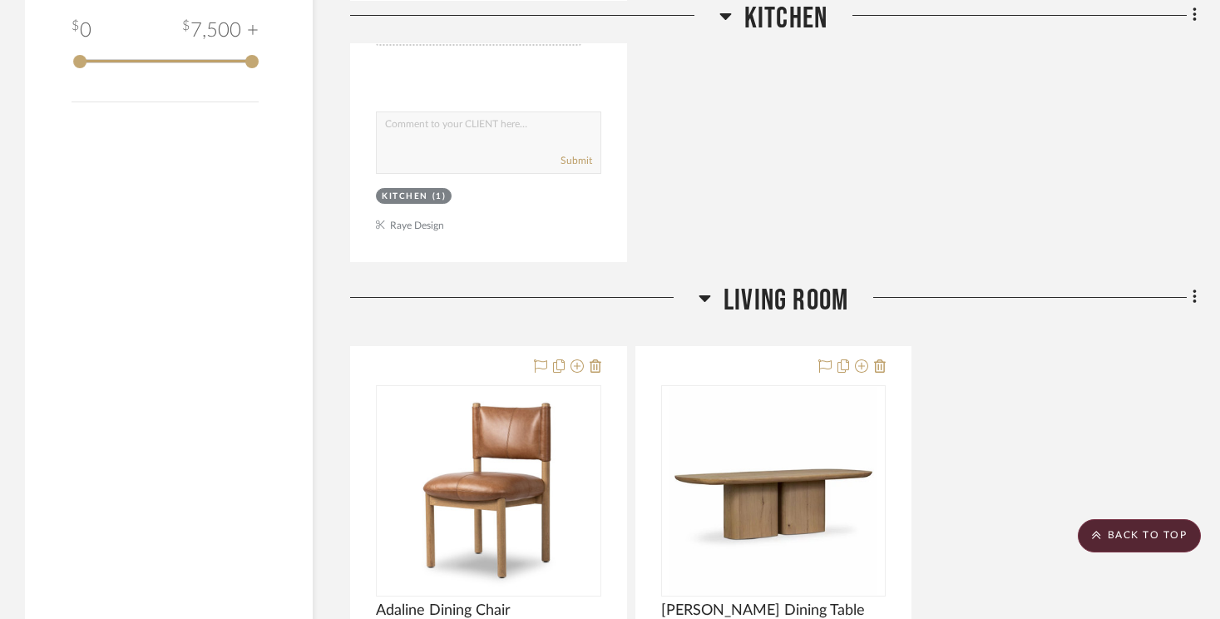
scroll to position [1663, 0]
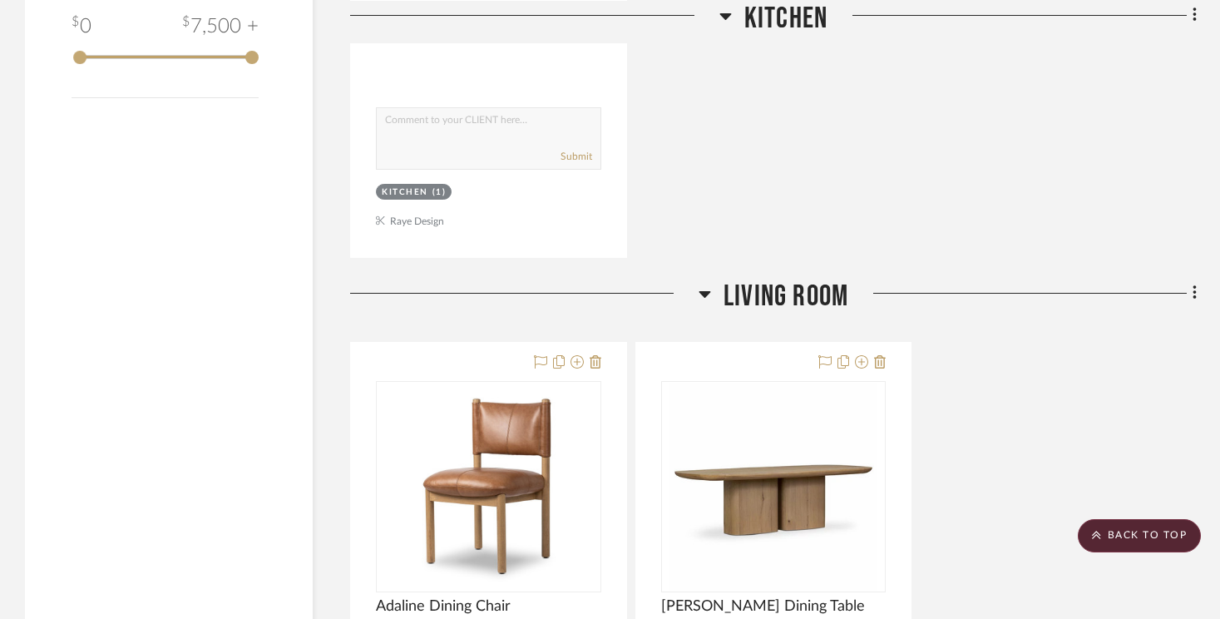
click at [706, 292] on icon at bounding box center [704, 294] width 12 height 7
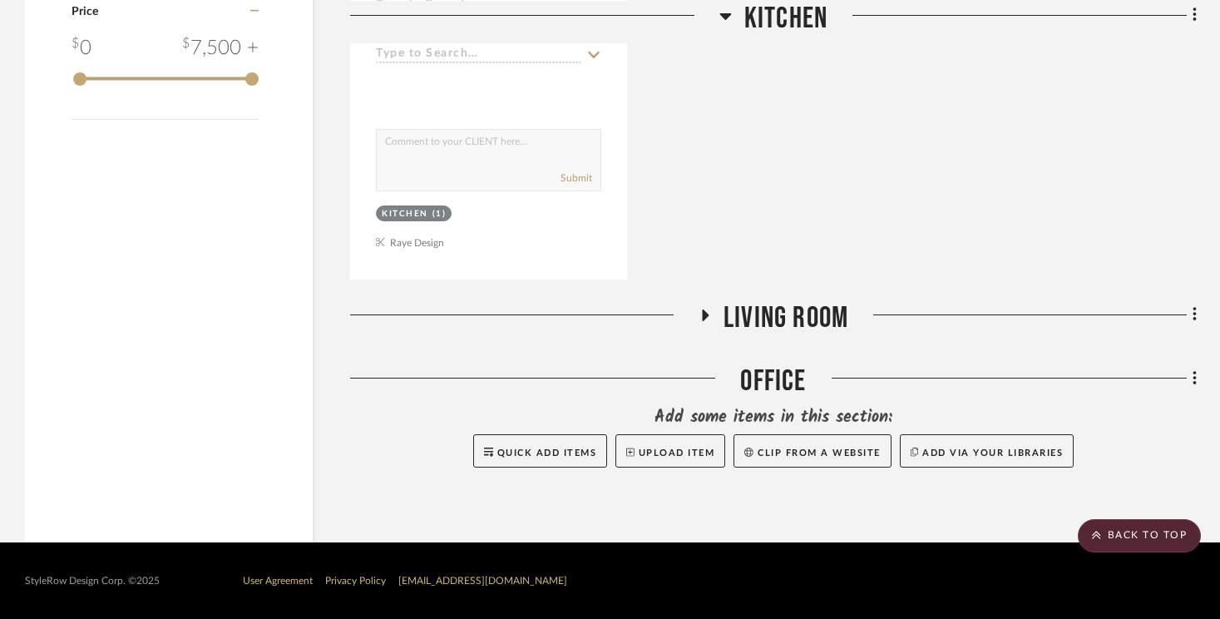
scroll to position [1640, 0]
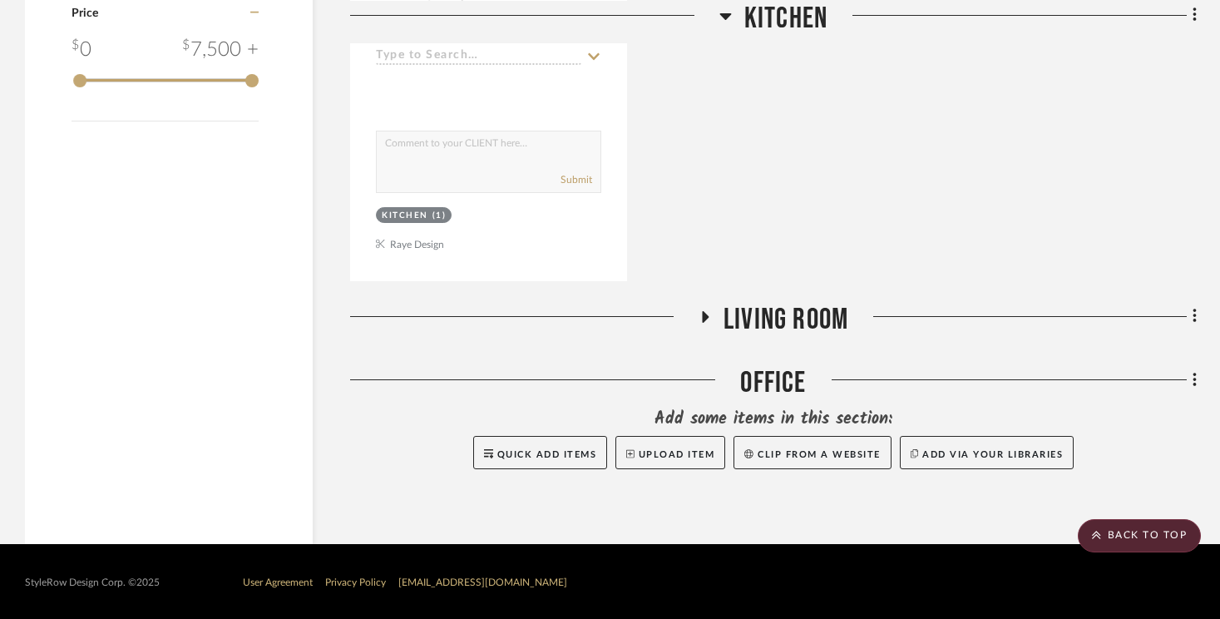
click at [700, 317] on icon at bounding box center [704, 316] width 20 height 12
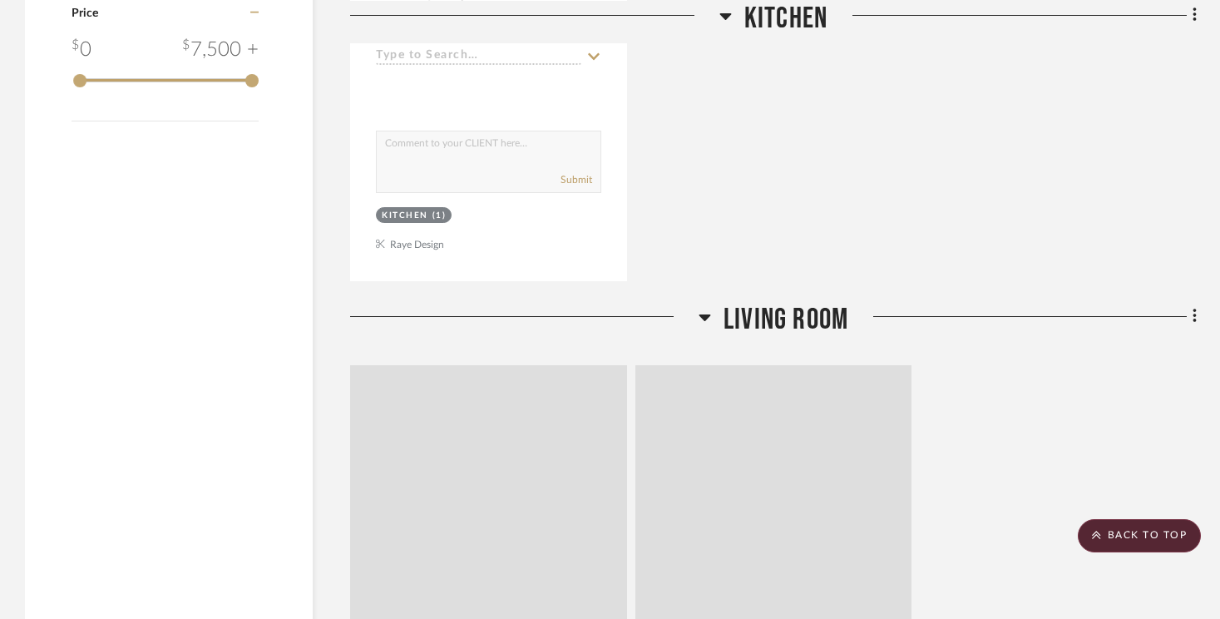
scroll to position [1663, 0]
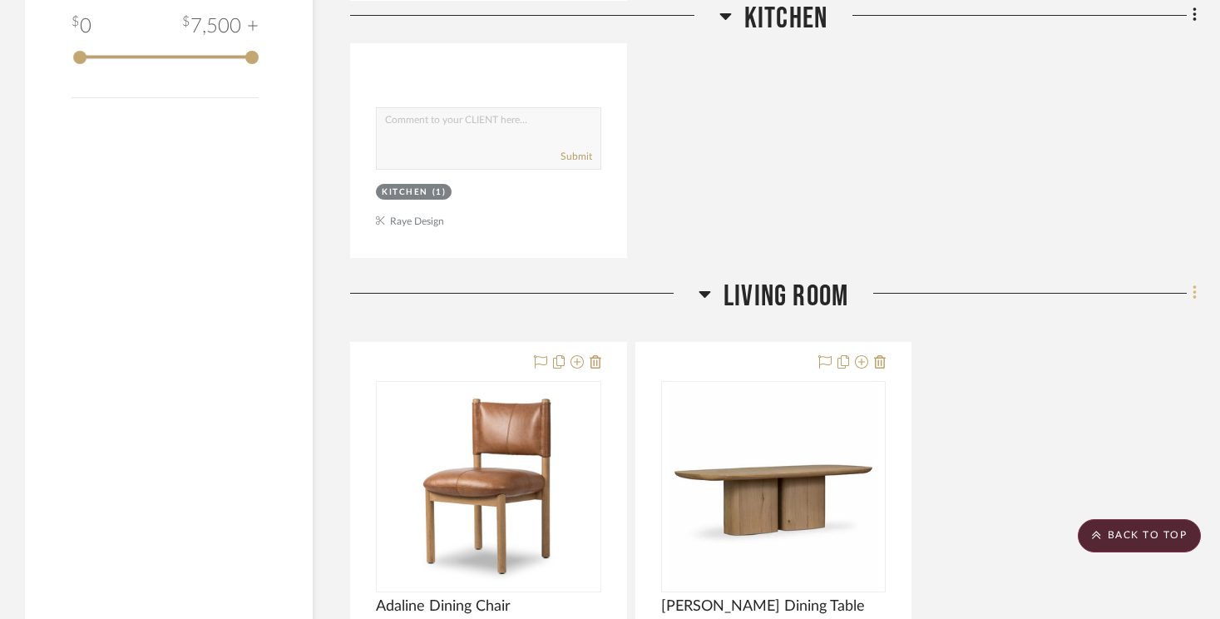
click at [1195, 289] on icon at bounding box center [1194, 293] width 5 height 18
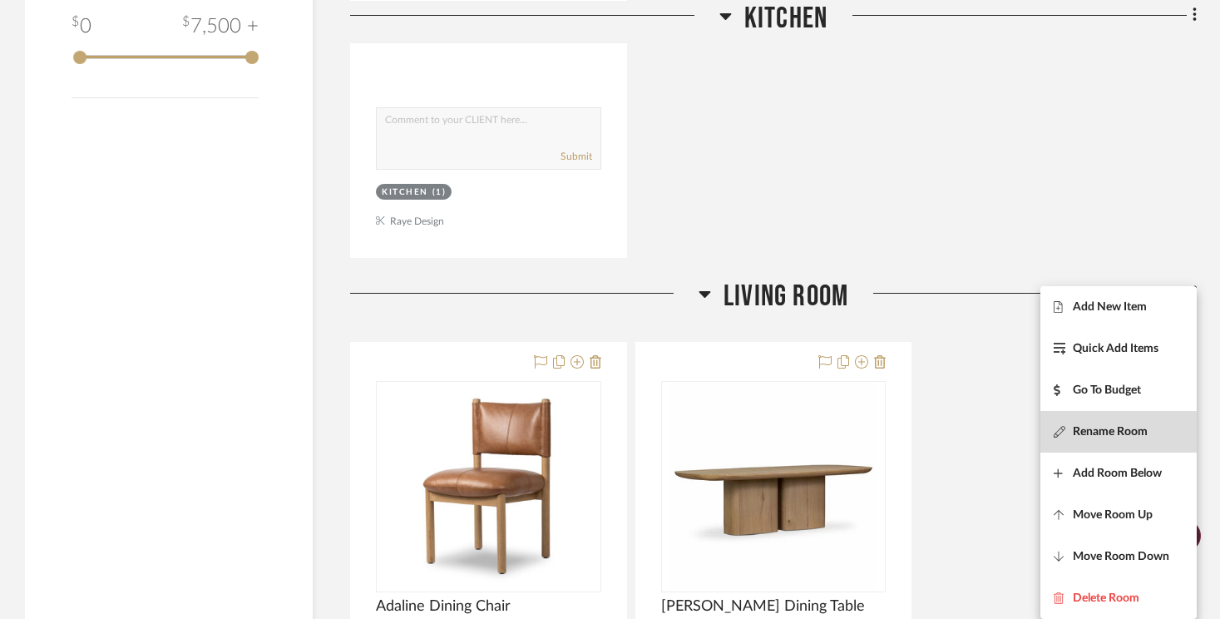
click at [1108, 432] on span "Rename Room" at bounding box center [1110, 432] width 75 height 14
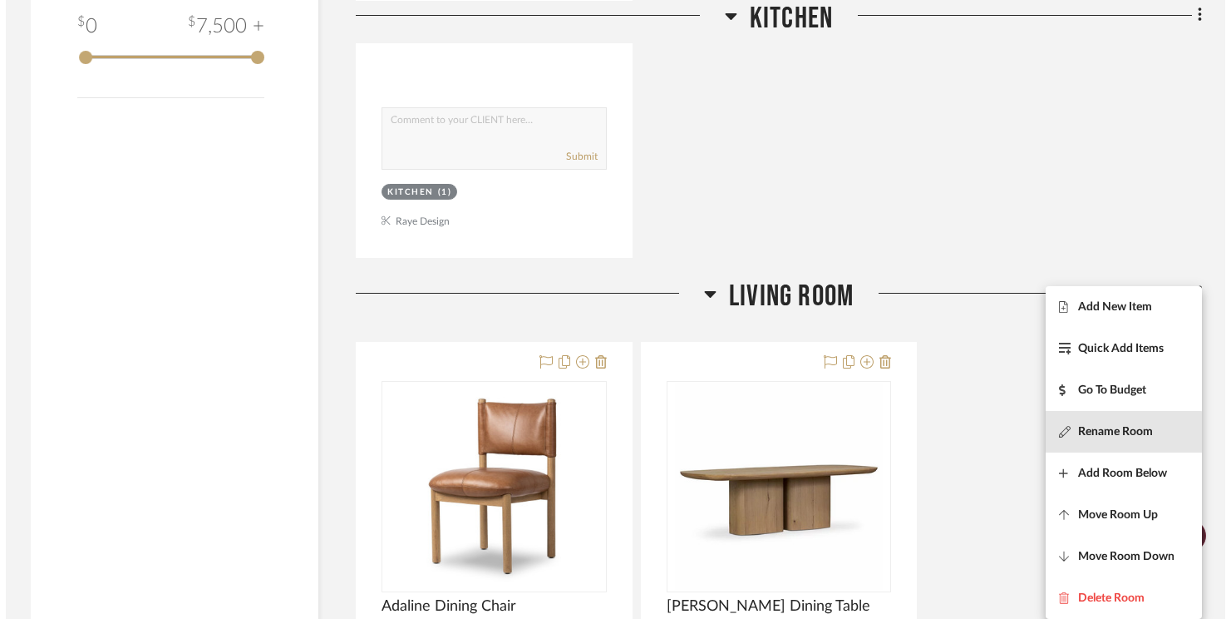
scroll to position [0, 0]
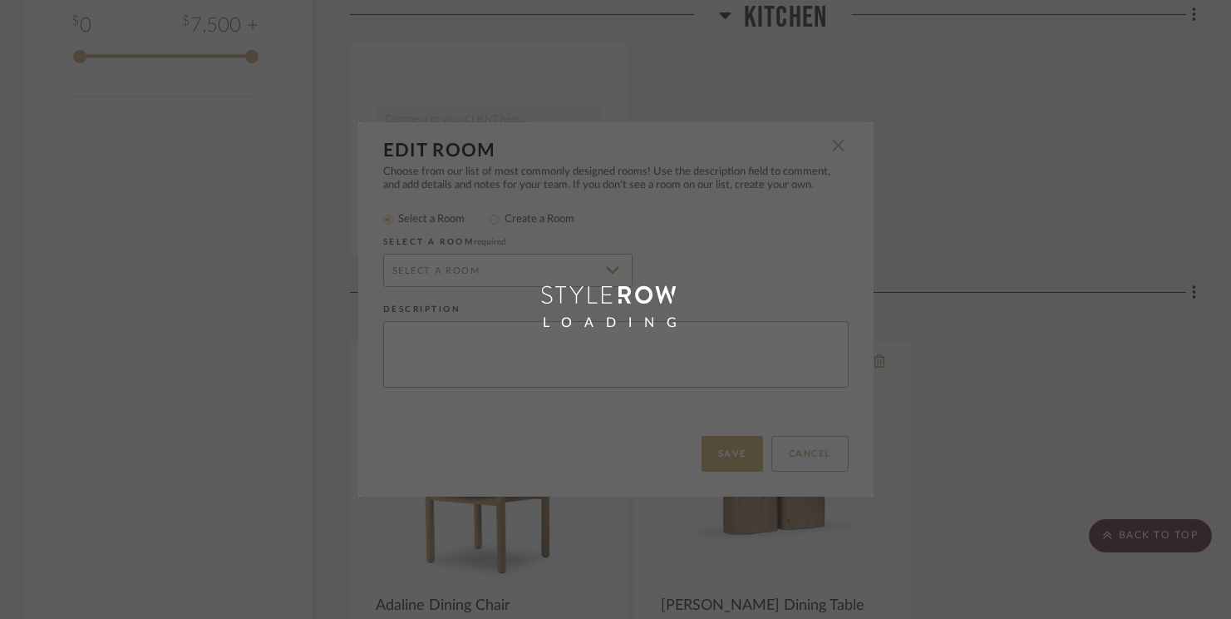
type input "Living Room"
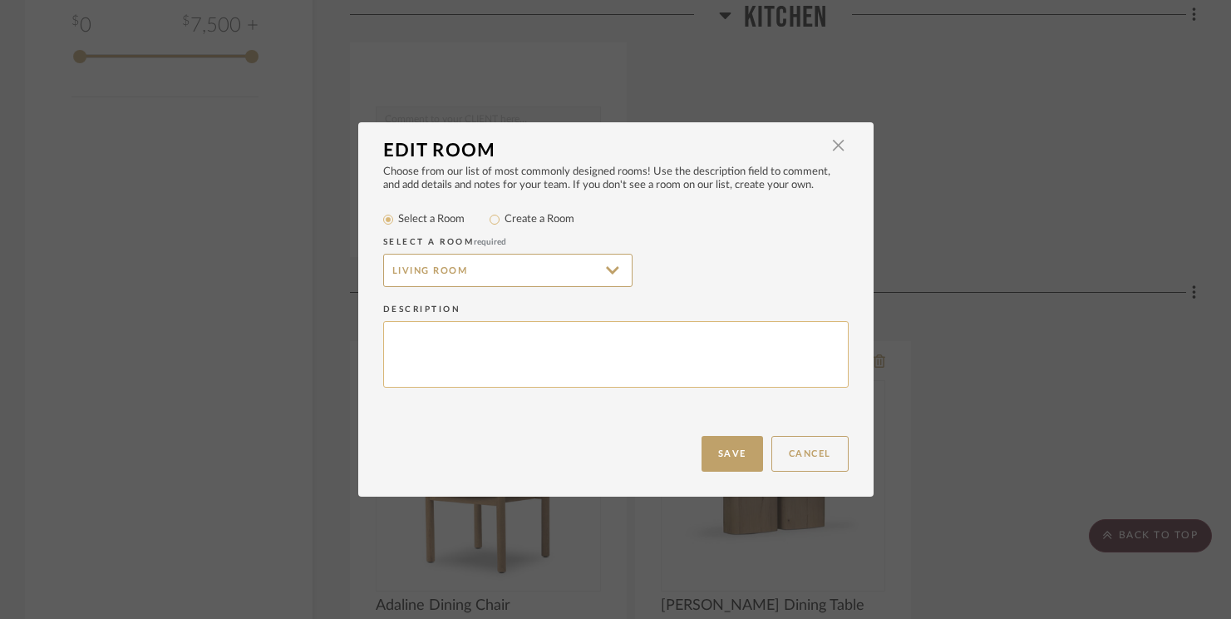
click at [467, 340] on textarea at bounding box center [616, 354] width 466 height 67
click at [507, 269] on input "Living Room" at bounding box center [507, 270] width 249 height 33
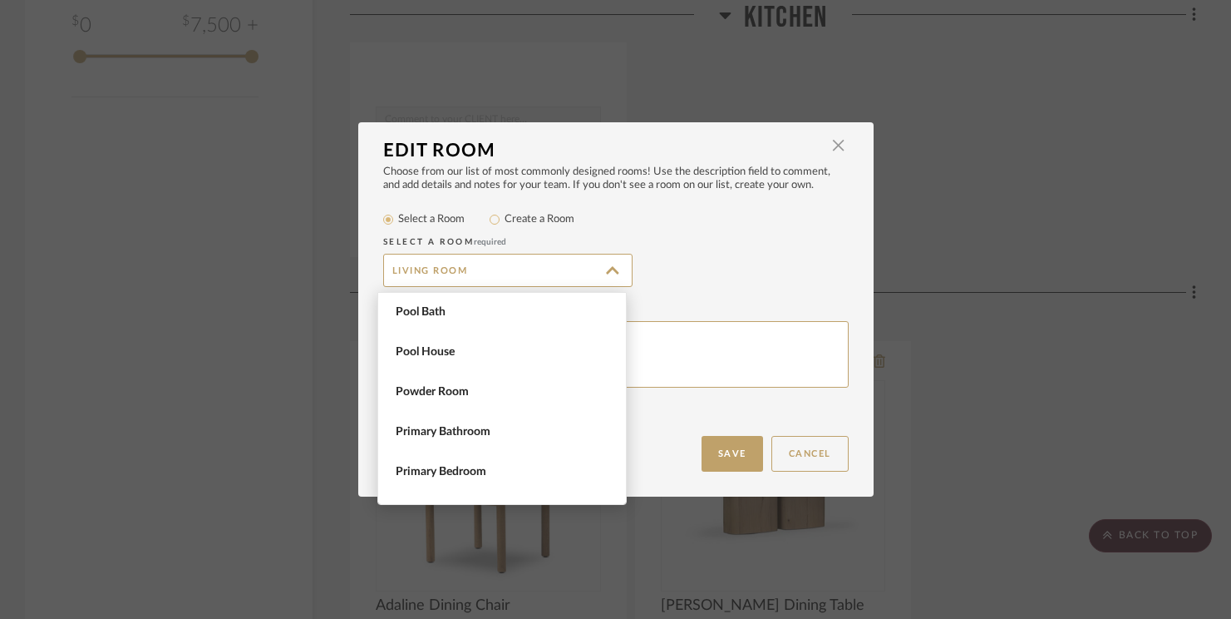
scroll to position [1106, 0]
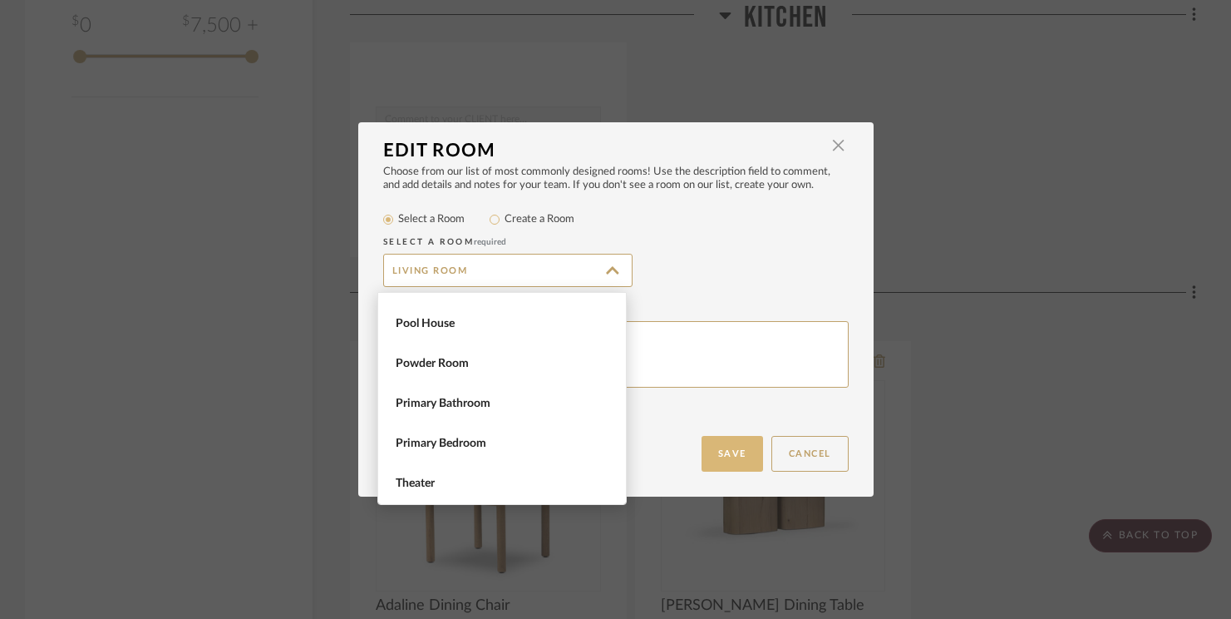
click at [729, 451] on button "Save" at bounding box center [733, 454] width 62 height 36
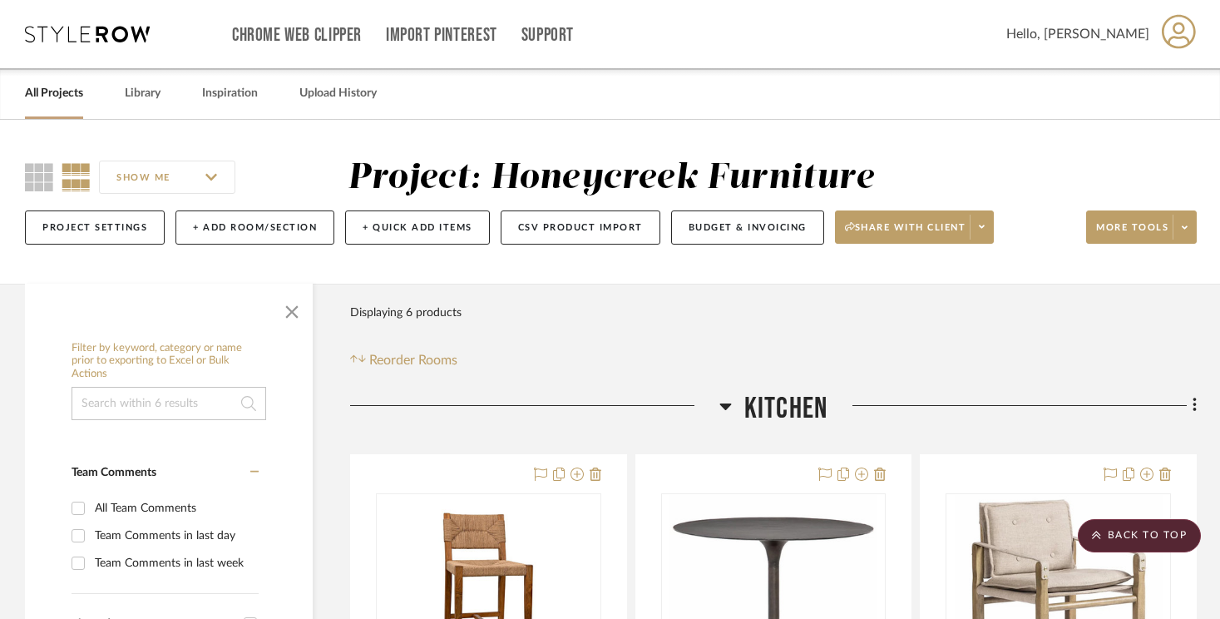
scroll to position [112, 0]
